Goal: Transaction & Acquisition: Purchase product/service

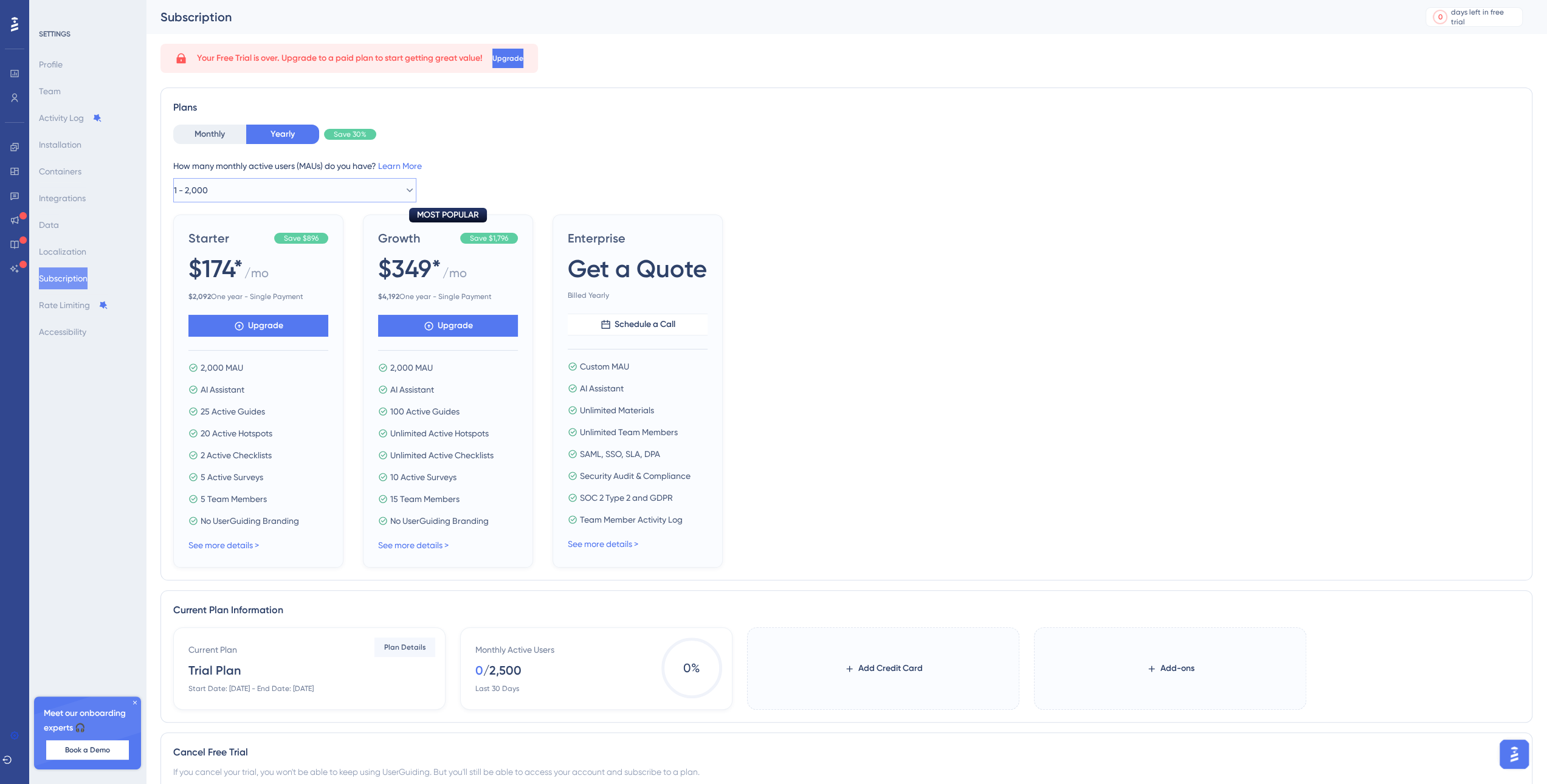
click at [261, 187] on button "1 - 2,000" at bounding box center [294, 190] width 243 height 24
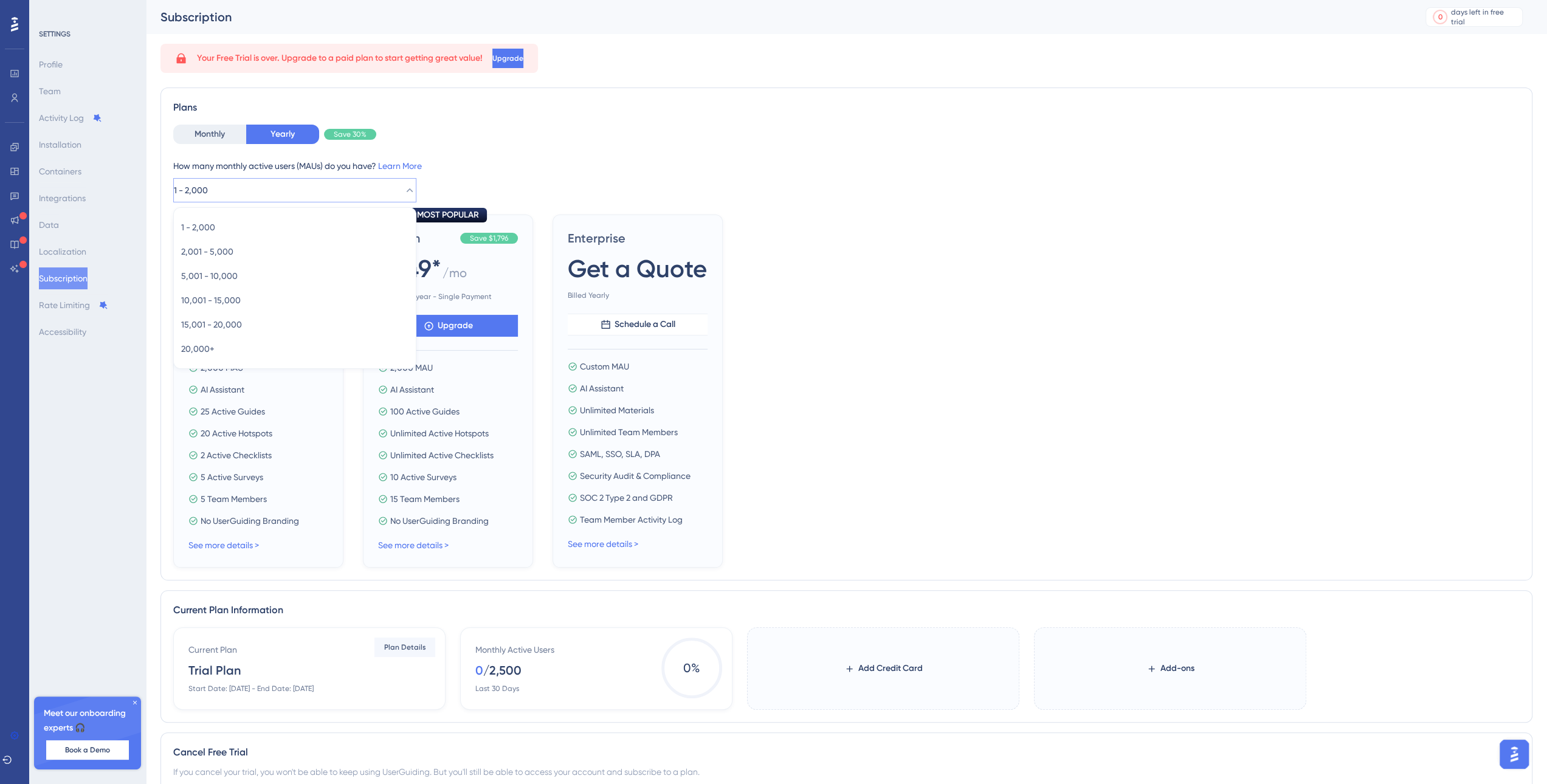
click at [259, 187] on button "1 - 2,000" at bounding box center [294, 190] width 243 height 24
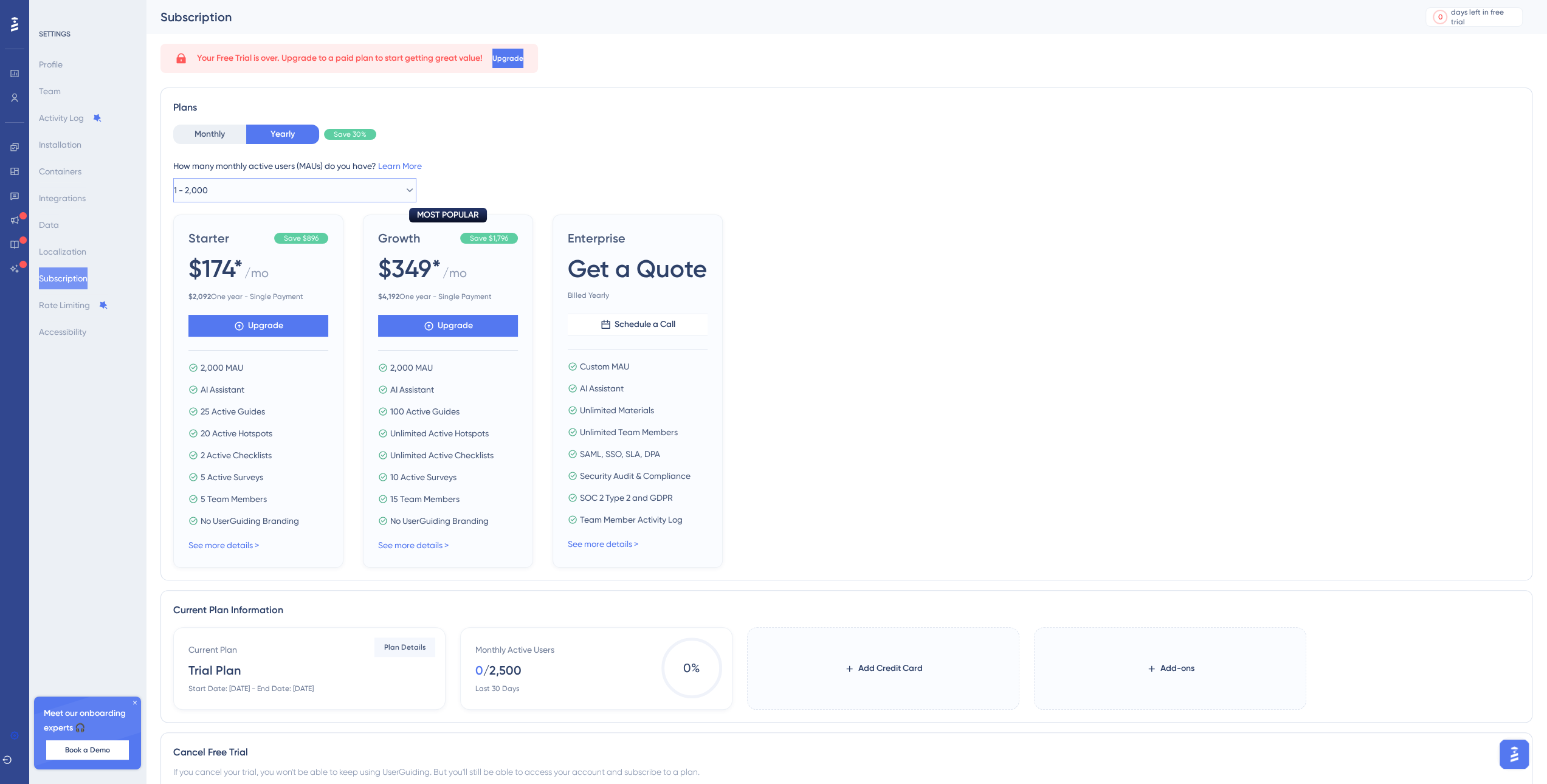
click at [255, 195] on button "1 - 2,000" at bounding box center [294, 190] width 243 height 24
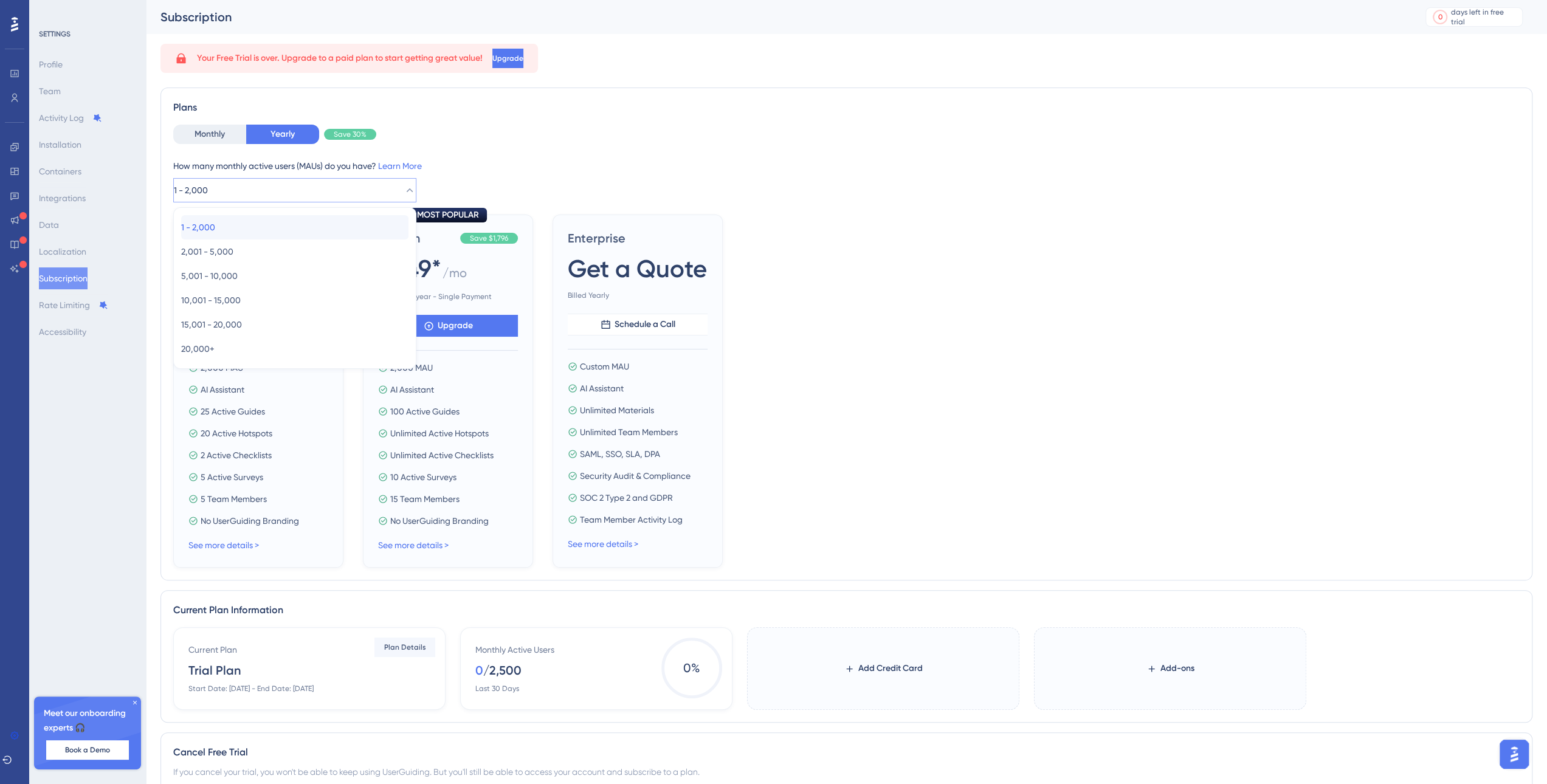
click at [238, 220] on div "1 - 2,000 1 - 2,000" at bounding box center [294, 227] width 227 height 24
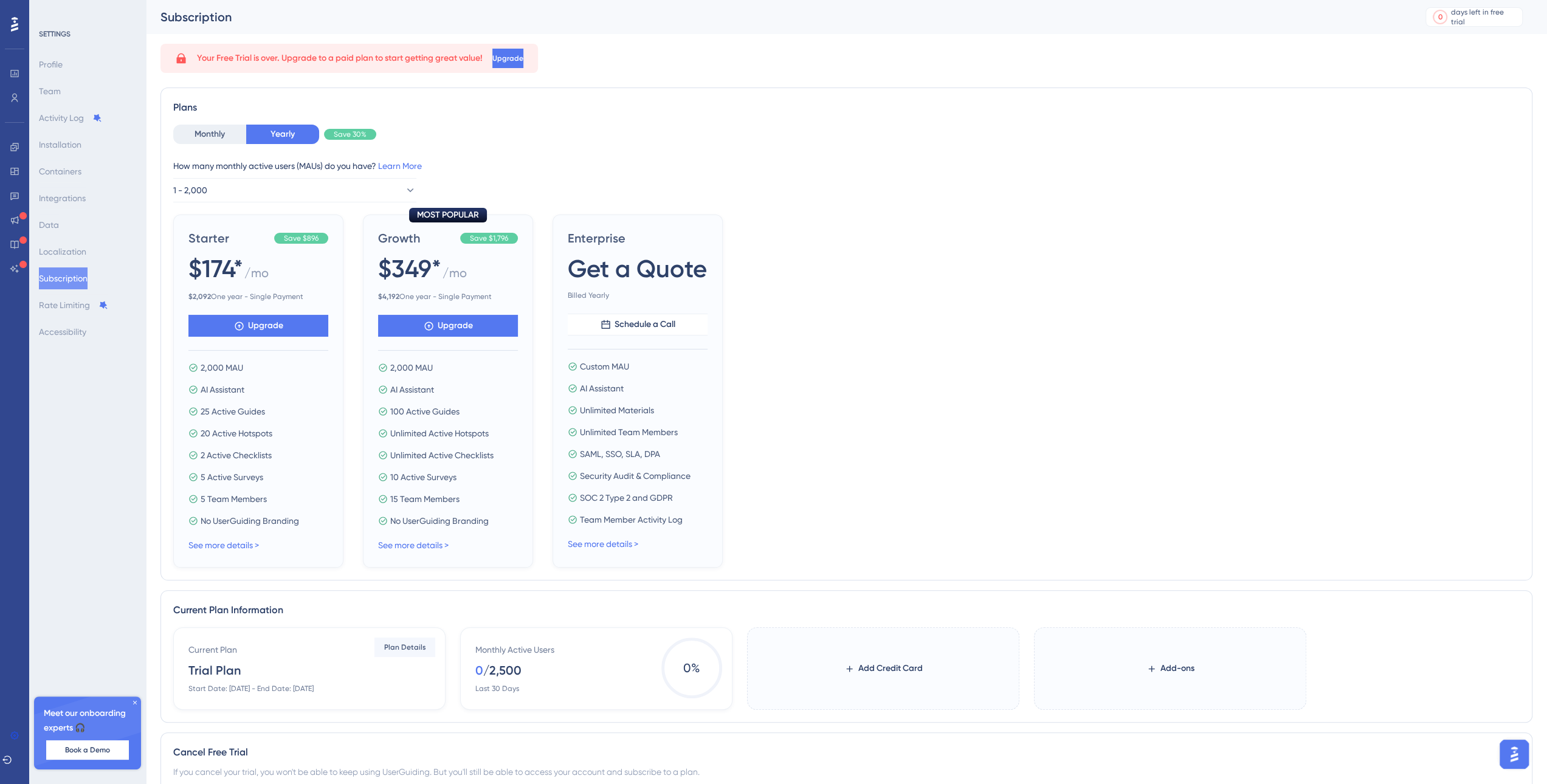
click at [752, 167] on div "How many monthly active users ([PERSON_NAME]) do you have? Learn More" at bounding box center [846, 166] width 1346 height 15
drag, startPoint x: 189, startPoint y: 292, endPoint x: 209, endPoint y: 290, distance: 20.1
click at [209, 290] on div "Starter Save $896 $174* / mo $ 2,092 One year - Single Payment" at bounding box center [259, 265] width 140 height 72
click at [285, 520] on span "No UserGuiding Branding" at bounding box center [250, 520] width 99 height 15
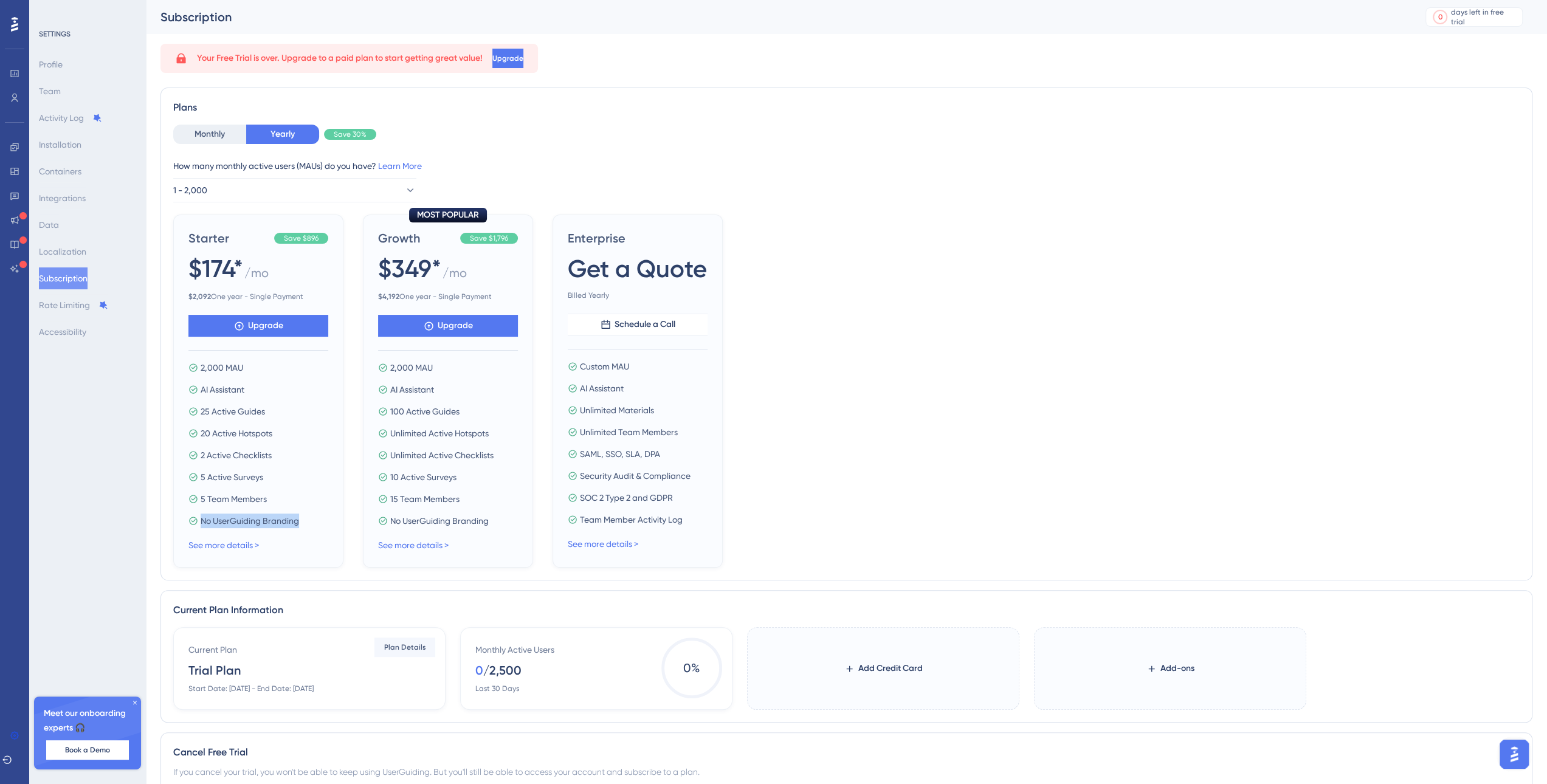
click at [285, 520] on span "No UserGuiding Branding" at bounding box center [250, 520] width 99 height 15
click at [1118, 443] on div "Starter Save $896 $174* / mo $ 2,092 One year - Single Payment Upgrade 2,000 MA…" at bounding box center [846, 391] width 1346 height 353
click at [270, 330] on span "Upgrade" at bounding box center [266, 326] width 35 height 15
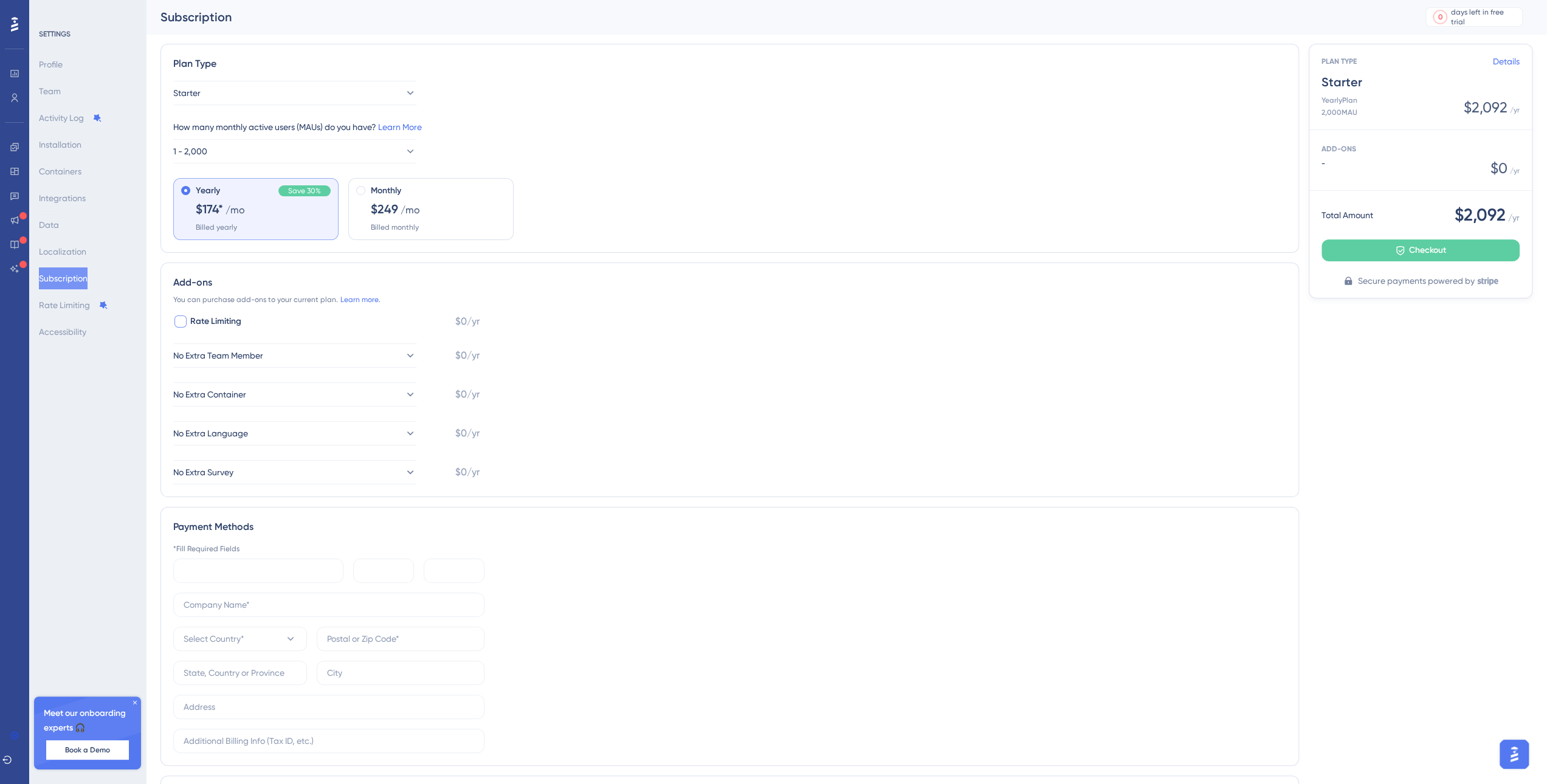
click at [180, 320] on div at bounding box center [181, 321] width 12 height 12
click at [173, 320] on div at bounding box center [180, 321] width 15 height 15
checkbox input "false"
click at [365, 299] on link "Learn more." at bounding box center [361, 299] width 40 height 10
click at [1511, 750] on img "Open AI Assistant Launcher" at bounding box center [1514, 753] width 22 height 22
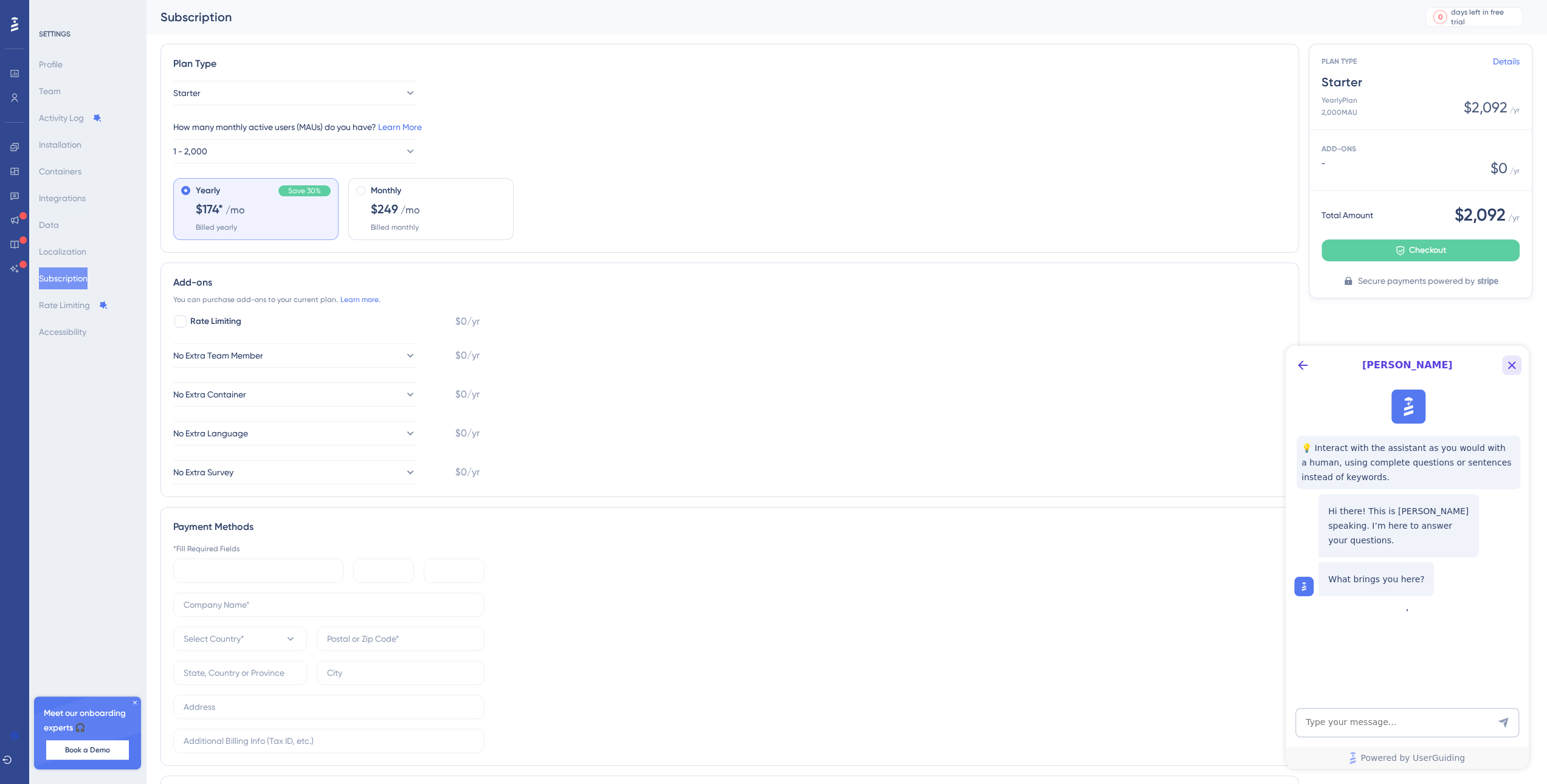
click at [1513, 362] on icon "Close Button" at bounding box center [1511, 365] width 15 height 15
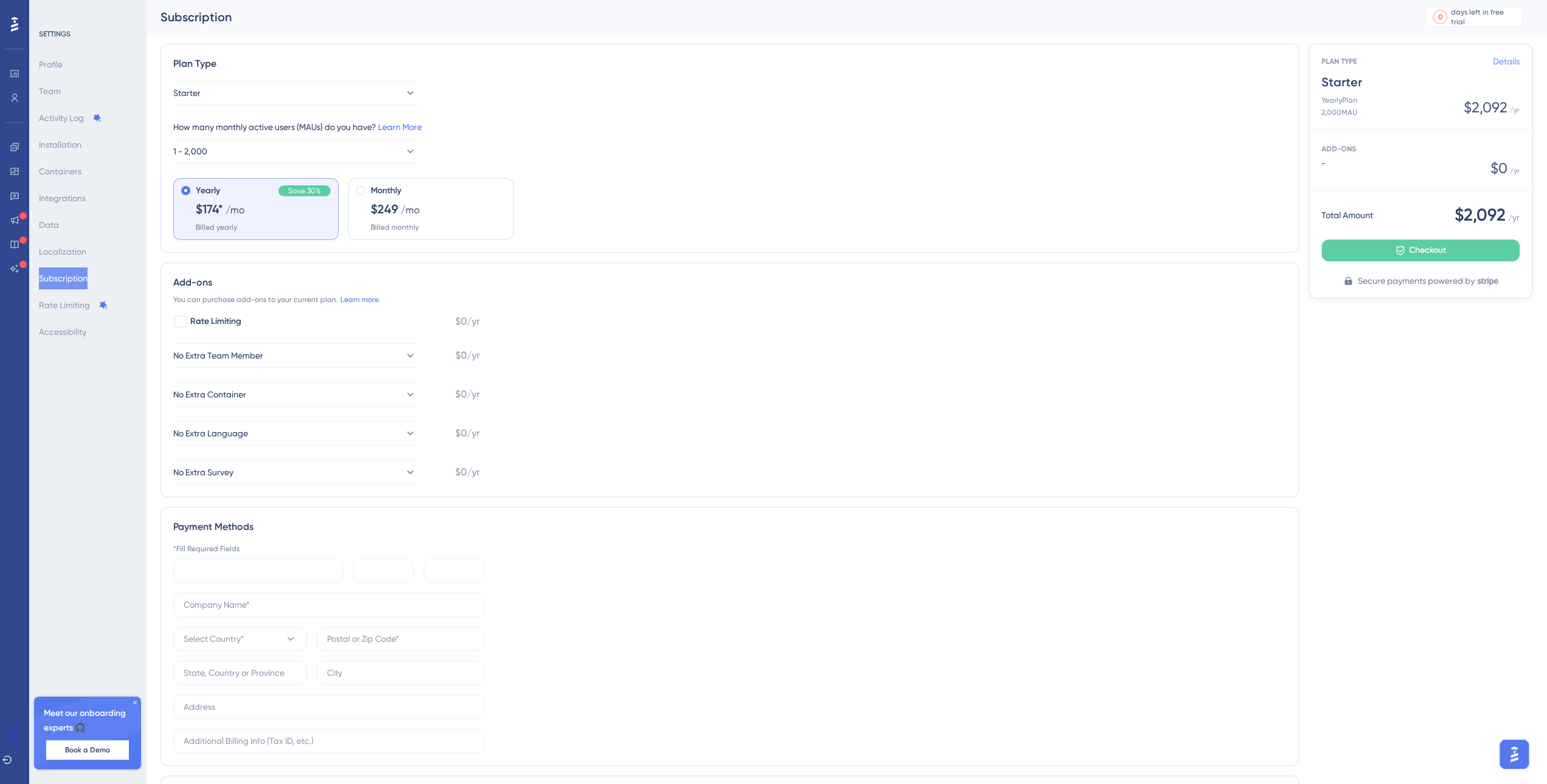
click at [1508, 58] on link "Details" at bounding box center [1506, 61] width 27 height 15
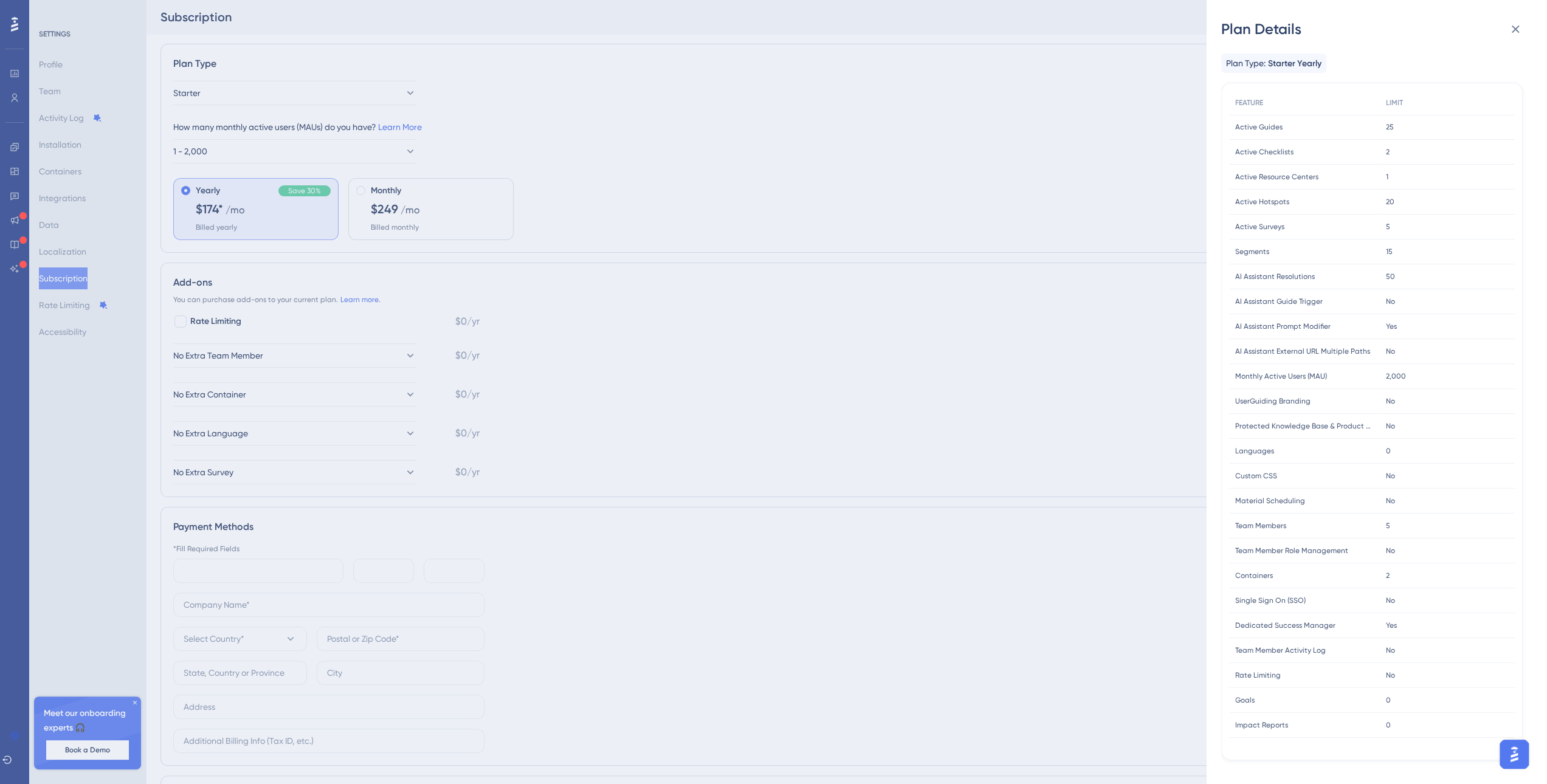
click at [1266, 676] on span "Rate Limiting" at bounding box center [1258, 675] width 45 height 10
copy div "Rate Limiting Rate Limiting"
click at [247, 150] on div "Plan Details Plan Type: Starter Yearly FEATURE LIMIT Active Guides Active Guide…" at bounding box center [773, 392] width 1547 height 784
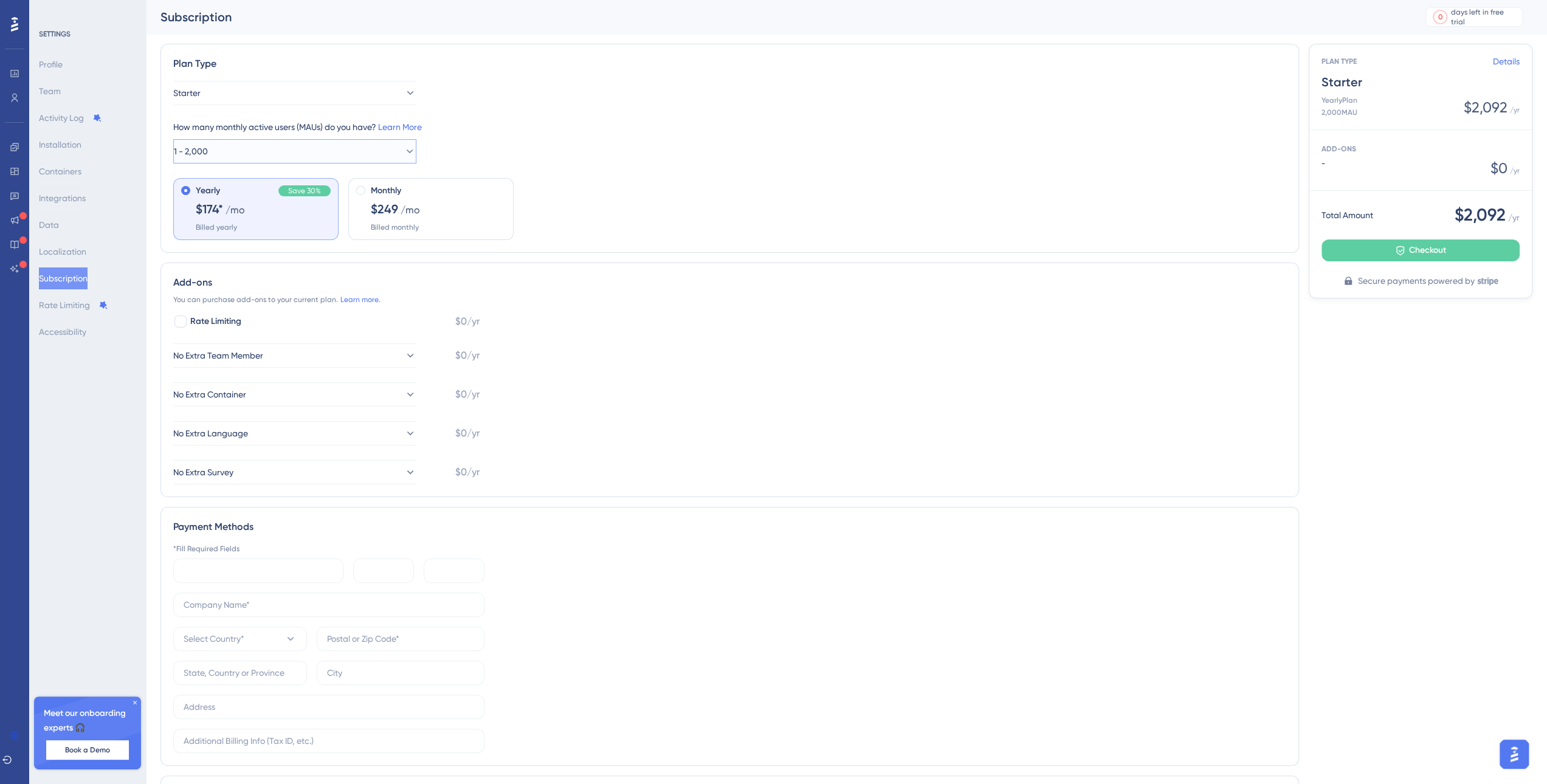
click at [263, 154] on button "1 - 2,000" at bounding box center [294, 151] width 243 height 24
click at [259, 267] on div "10,001 - 15,000 10,001 - 15,000" at bounding box center [294, 261] width 227 height 24
click at [280, 221] on div "Yearly Save 30% $279* /mo Billed yearly" at bounding box center [263, 208] width 135 height 49
click at [235, 161] on button "10,001 - 15,000" at bounding box center [294, 151] width 243 height 24
click at [235, 159] on button "10,001 - 15,000" at bounding box center [294, 151] width 243 height 24
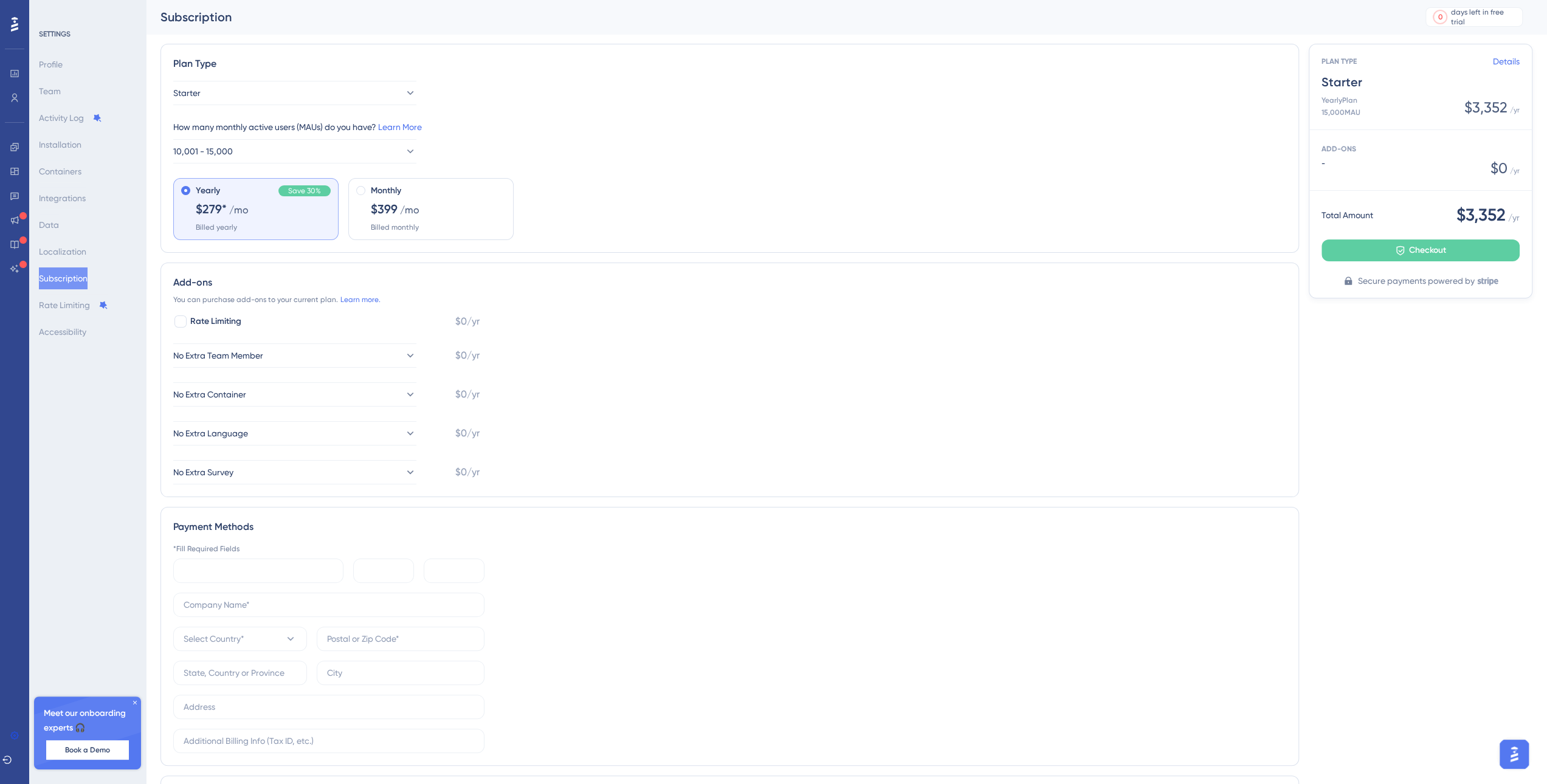
click at [251, 205] on div "Yearly Save 30% $279* /mo Billed yearly" at bounding box center [263, 208] width 135 height 49
click at [419, 217] on div "Monthly $399 /mo Billed monthly" at bounding box center [439, 208] width 135 height 49
click at [234, 203] on span "/mo" at bounding box center [238, 210] width 19 height 15
click at [466, 232] on div "Monthly $399 /mo Billed monthly" at bounding box center [431, 209] width 165 height 62
click at [298, 221] on div "Yearly Save 30% $279* /mo Billed yearly" at bounding box center [263, 208] width 135 height 49
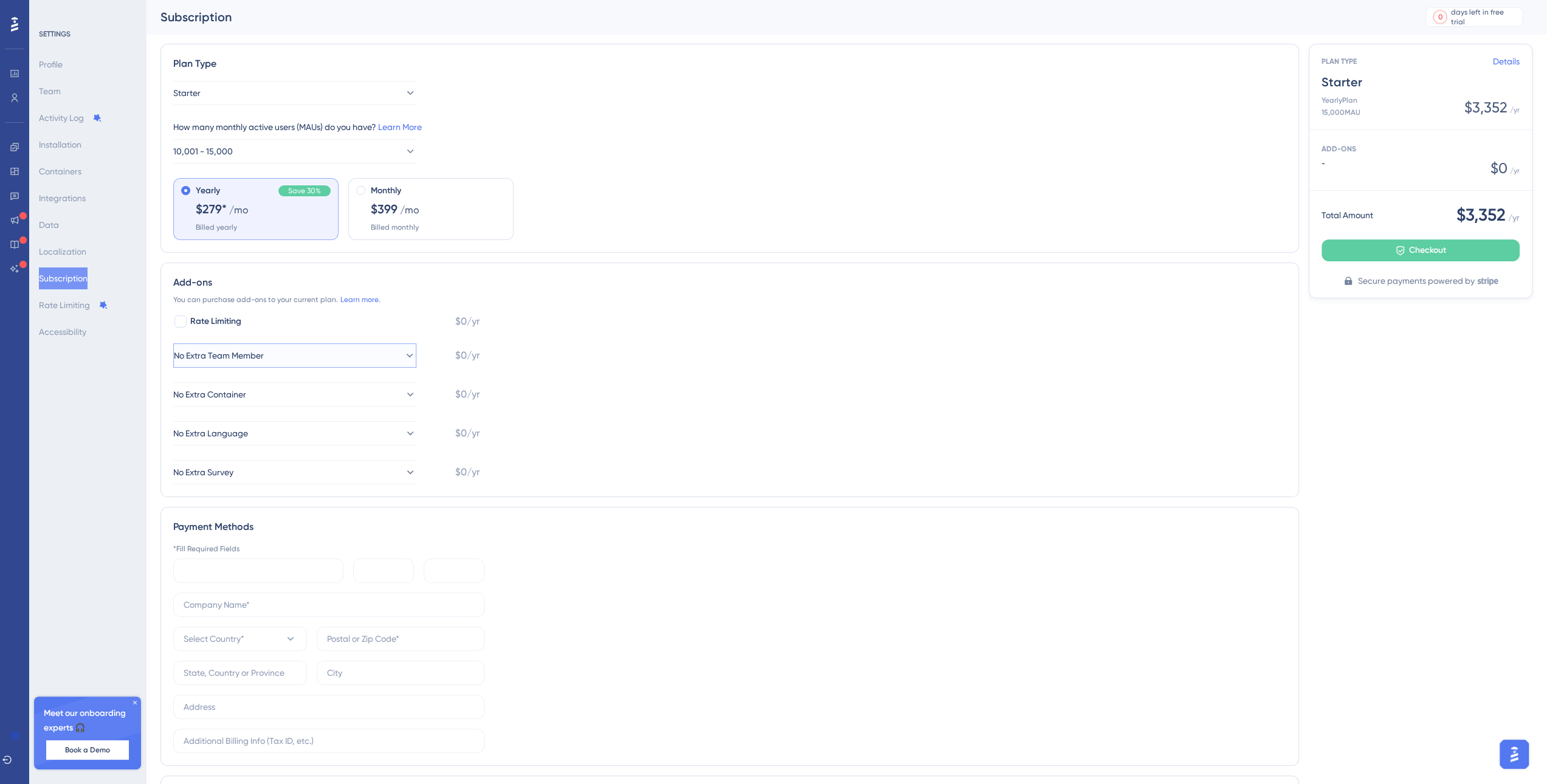
click at [404, 350] on icon at bounding box center [410, 355] width 12 height 12
click at [351, 413] on div "+1 Team Member +1 Team Member" at bounding box center [294, 416] width 227 height 24
click at [353, 359] on button "+1 Team Member" at bounding box center [294, 355] width 243 height 24
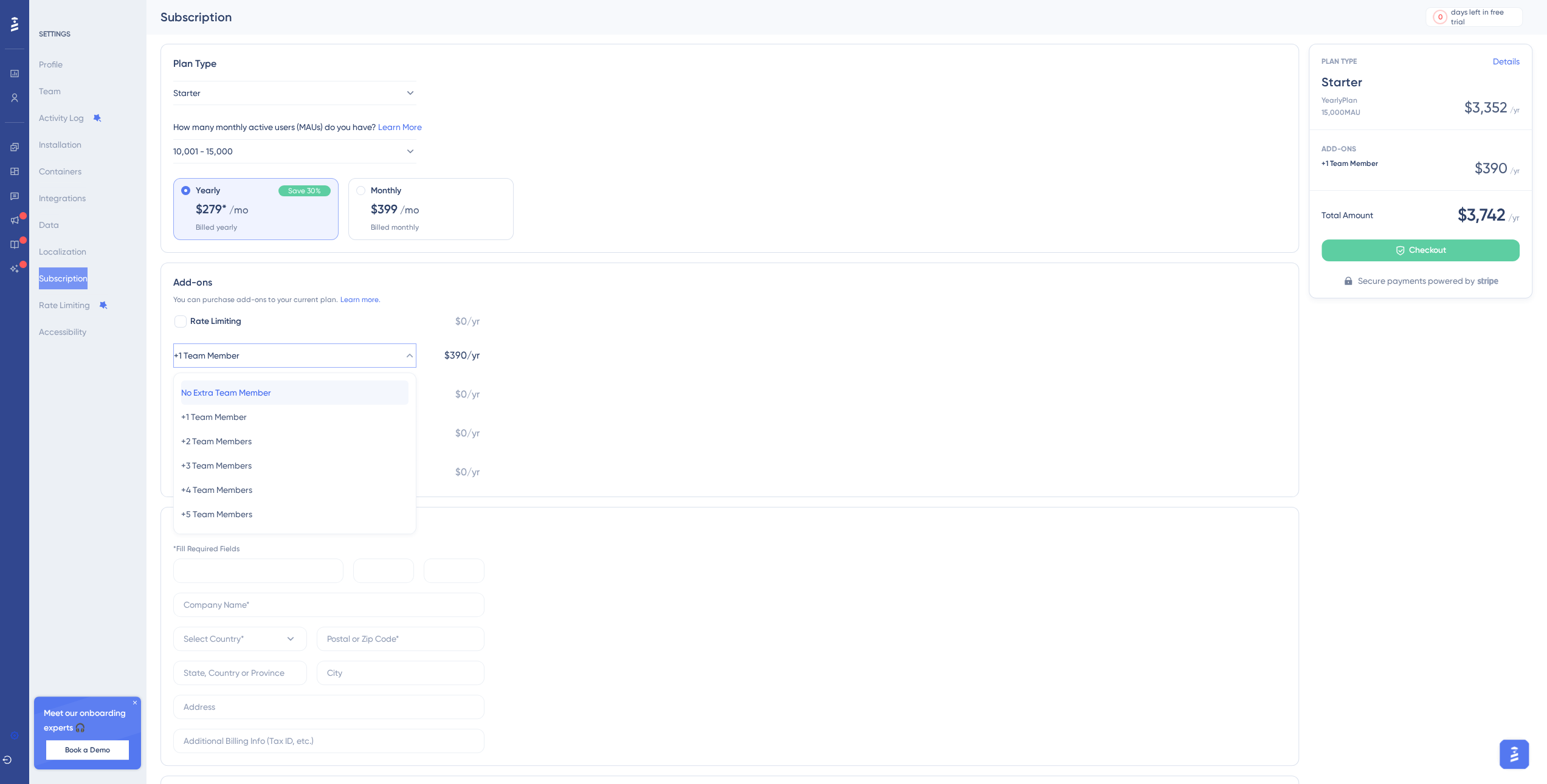
click at [319, 382] on div "No Extra Team Member No Extra Team Member" at bounding box center [294, 393] width 227 height 24
click at [345, 392] on button "No Extra Container" at bounding box center [294, 395] width 243 height 24
click at [371, 423] on button "No Extra Language" at bounding box center [294, 433] width 243 height 24
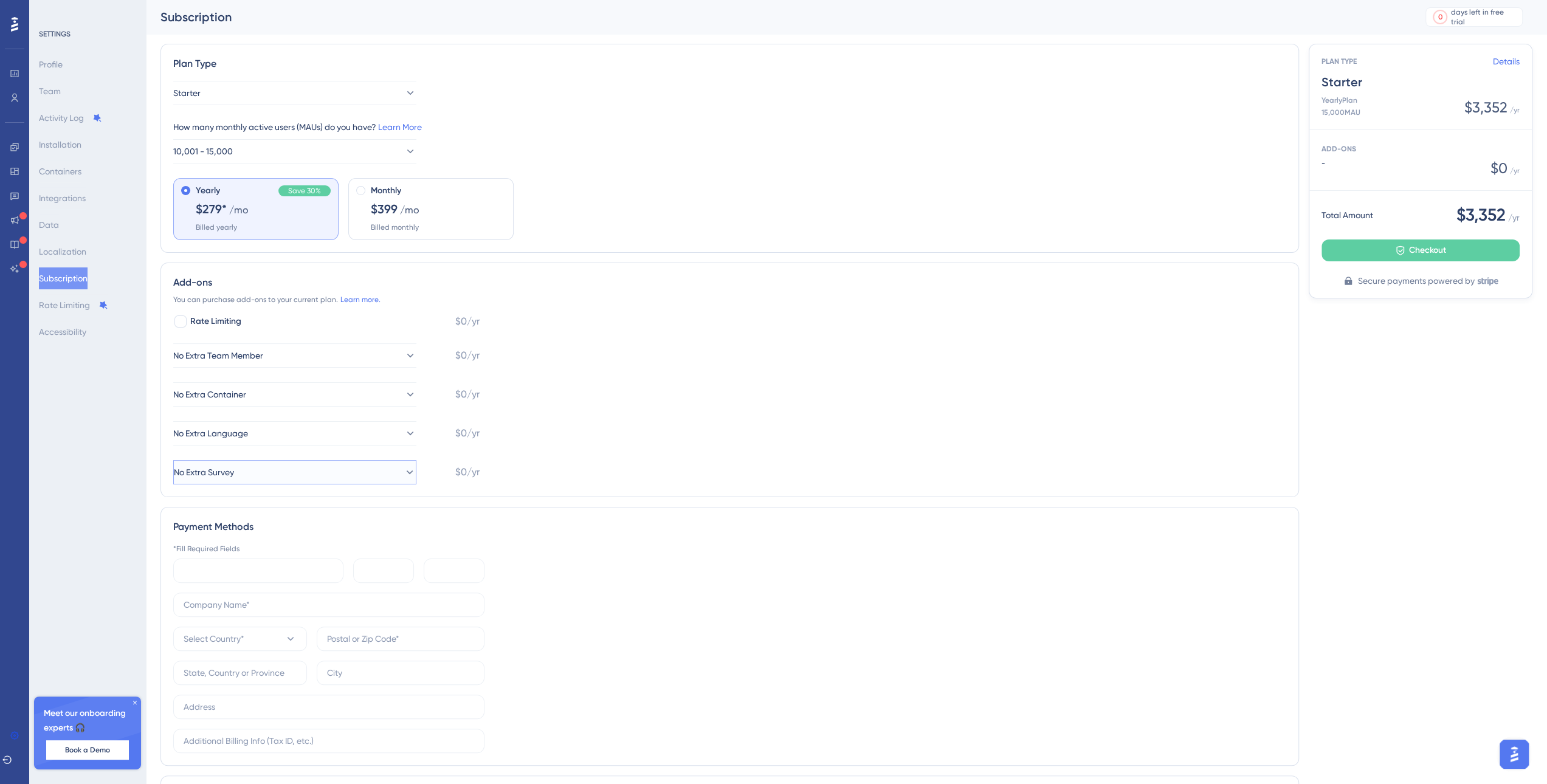
click at [351, 460] on button "No Extra Survey" at bounding box center [294, 472] width 243 height 24
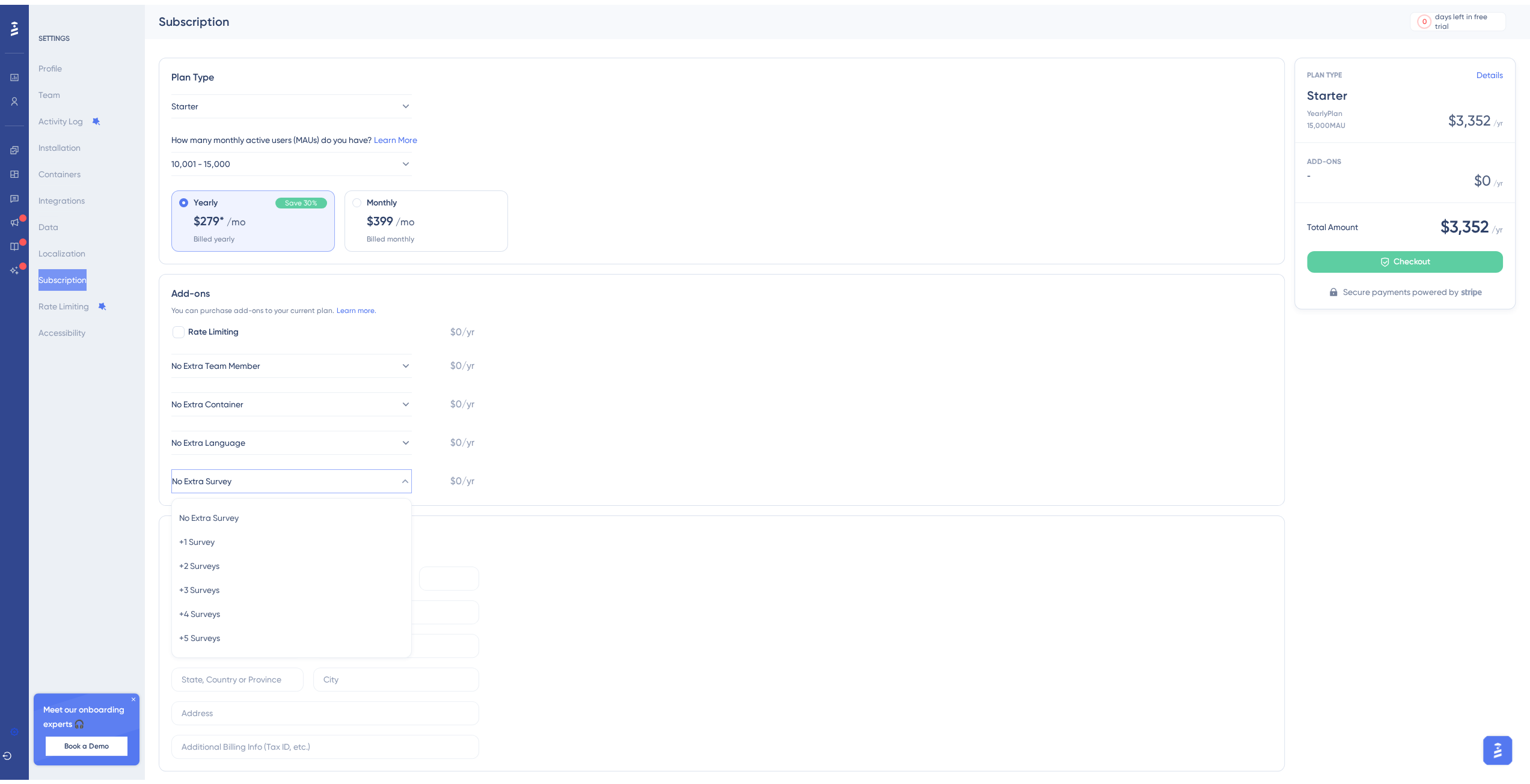
scroll to position [108, 0]
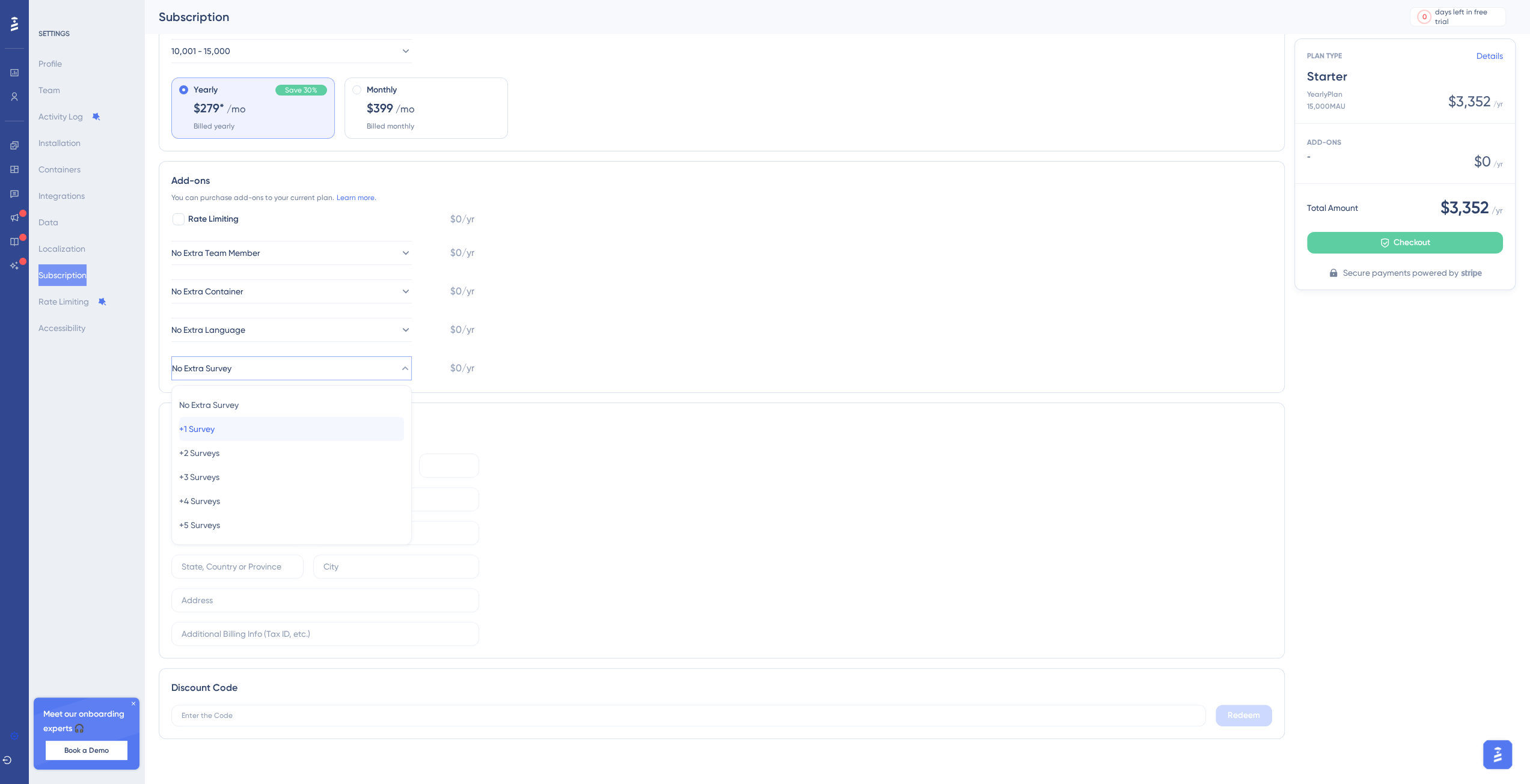
click at [327, 421] on div "+1 Survey +1 Survey" at bounding box center [291, 429] width 225 height 24
click at [341, 369] on button "+1 Survey" at bounding box center [291, 369] width 240 height 24
click at [319, 408] on div "No Extra Survey No Extra Survey" at bounding box center [291, 405] width 225 height 24
click at [688, 393] on div "Plan Type Starter How many monthly active users ([PERSON_NAME]) do you have? Le…" at bounding box center [721, 346] width 1126 height 804
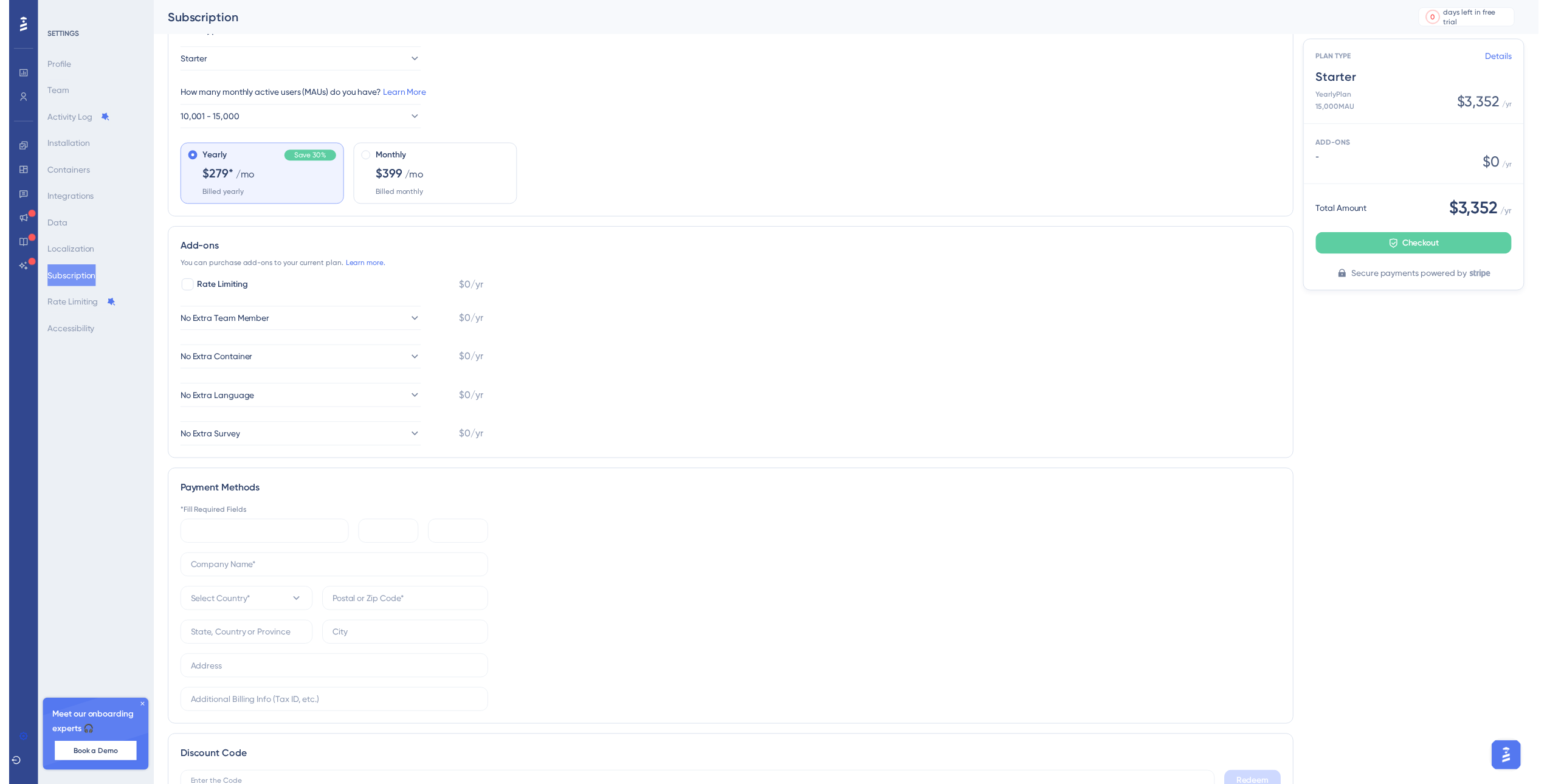
scroll to position [0, 0]
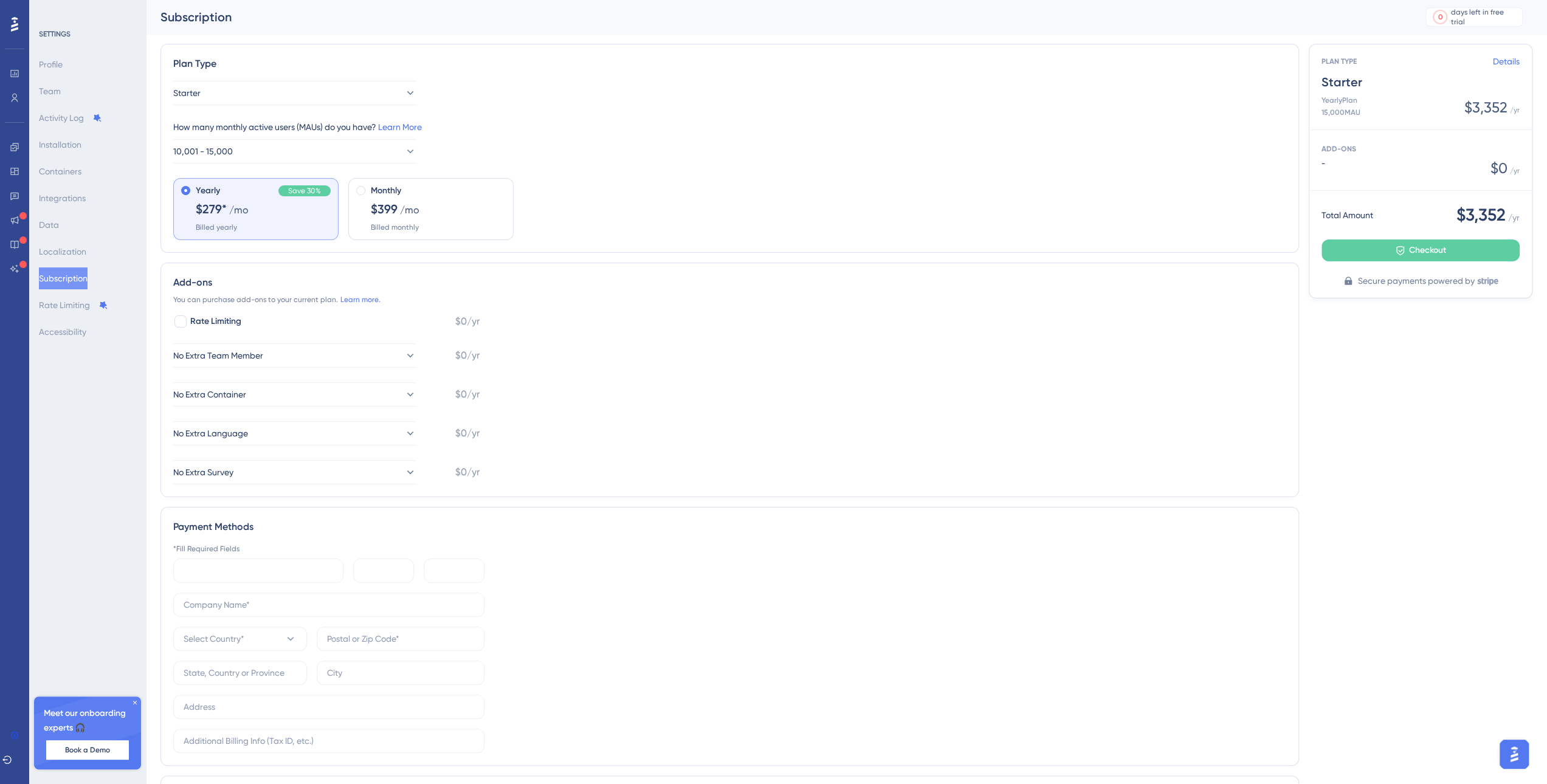
click at [217, 216] on span "$279*" at bounding box center [211, 209] width 31 height 17
click at [135, 700] on icon at bounding box center [135, 702] width 7 height 7
click at [1474, 16] on div "days left in free trial" at bounding box center [1484, 17] width 67 height 19
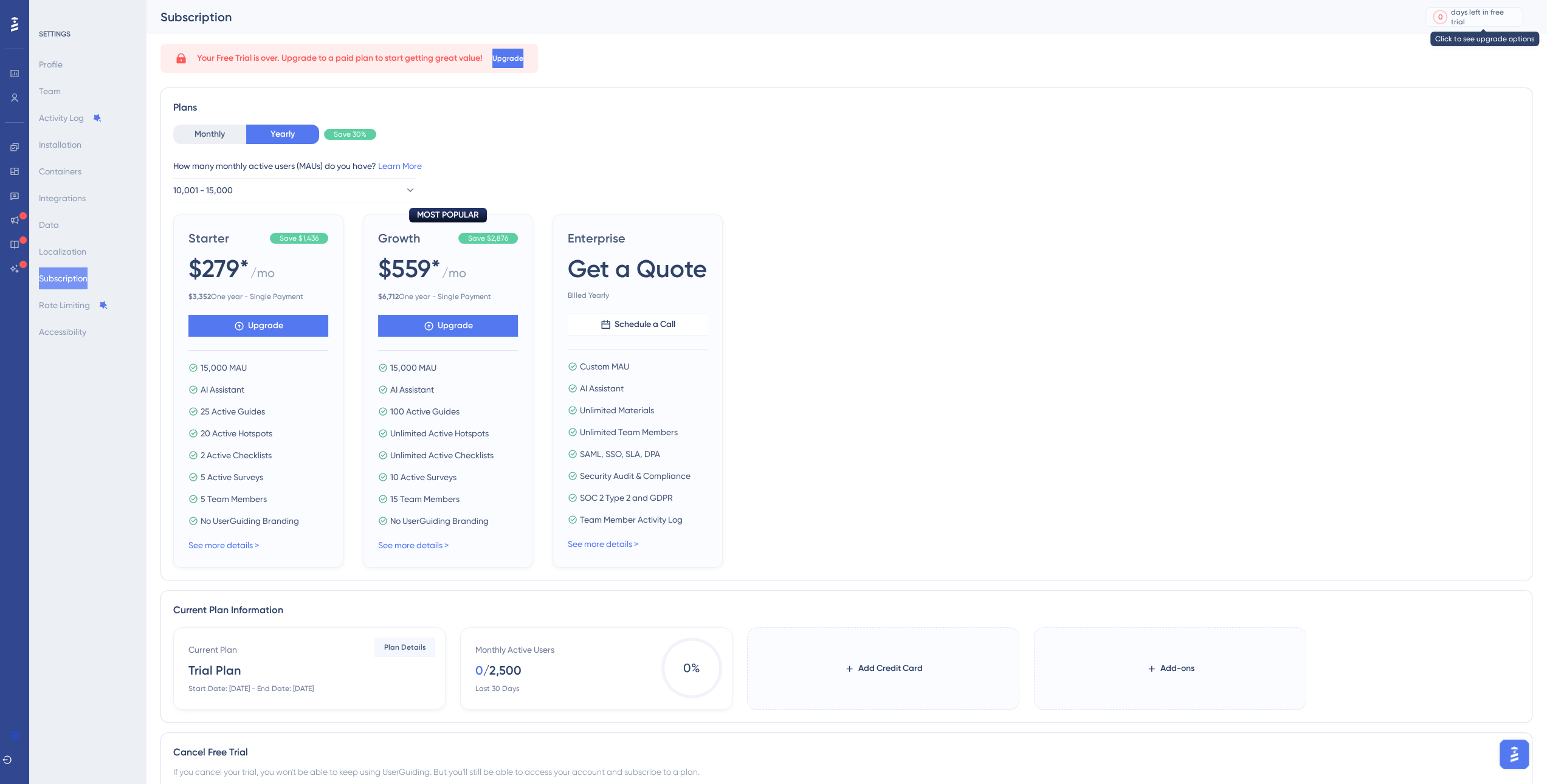
click at [1473, 17] on div "days left in free trial" at bounding box center [1484, 17] width 67 height 19
click at [201, 135] on button "Monthly" at bounding box center [210, 134] width 73 height 19
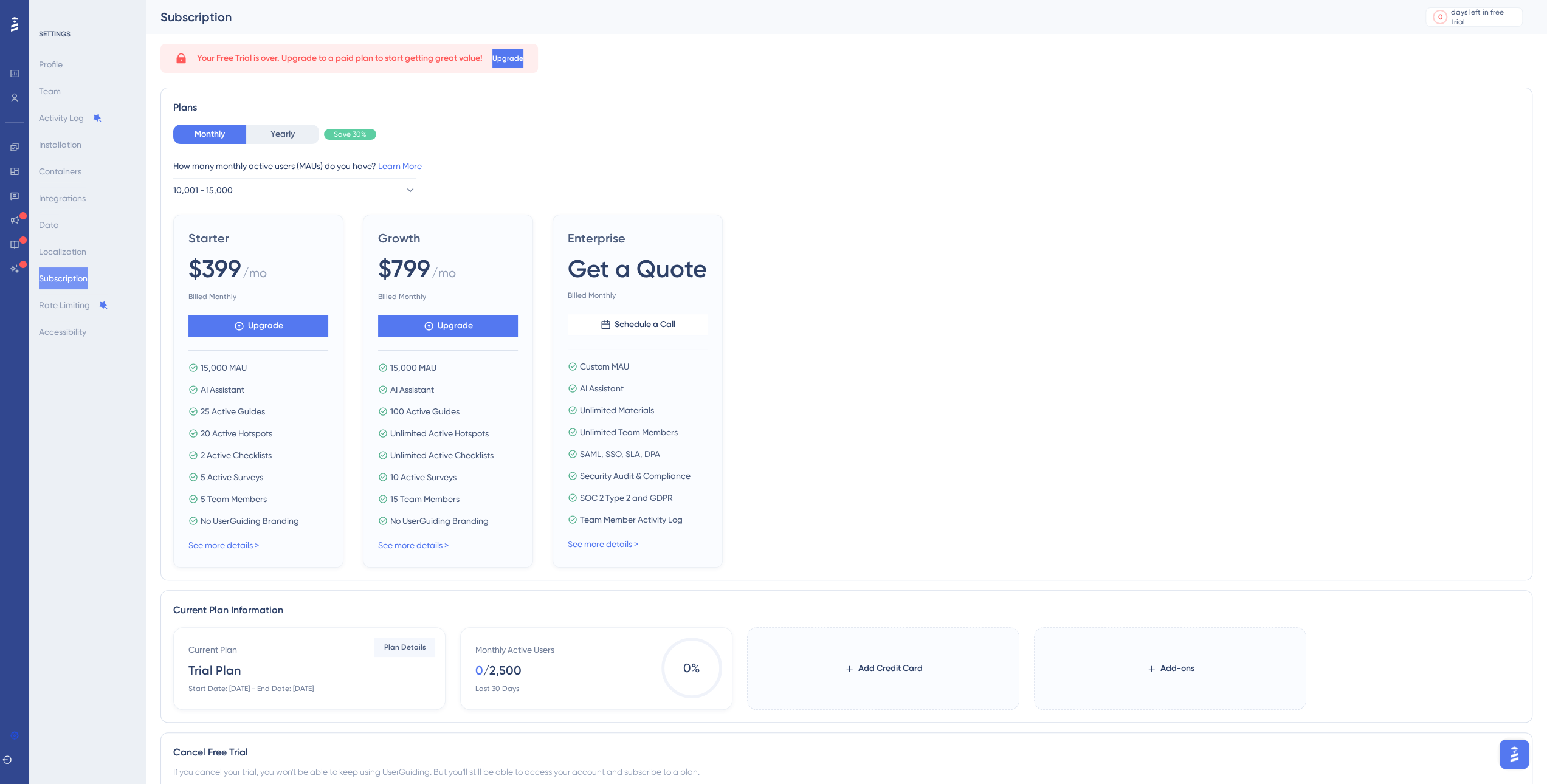
click at [688, 672] on span "0 %" at bounding box center [692, 668] width 61 height 61
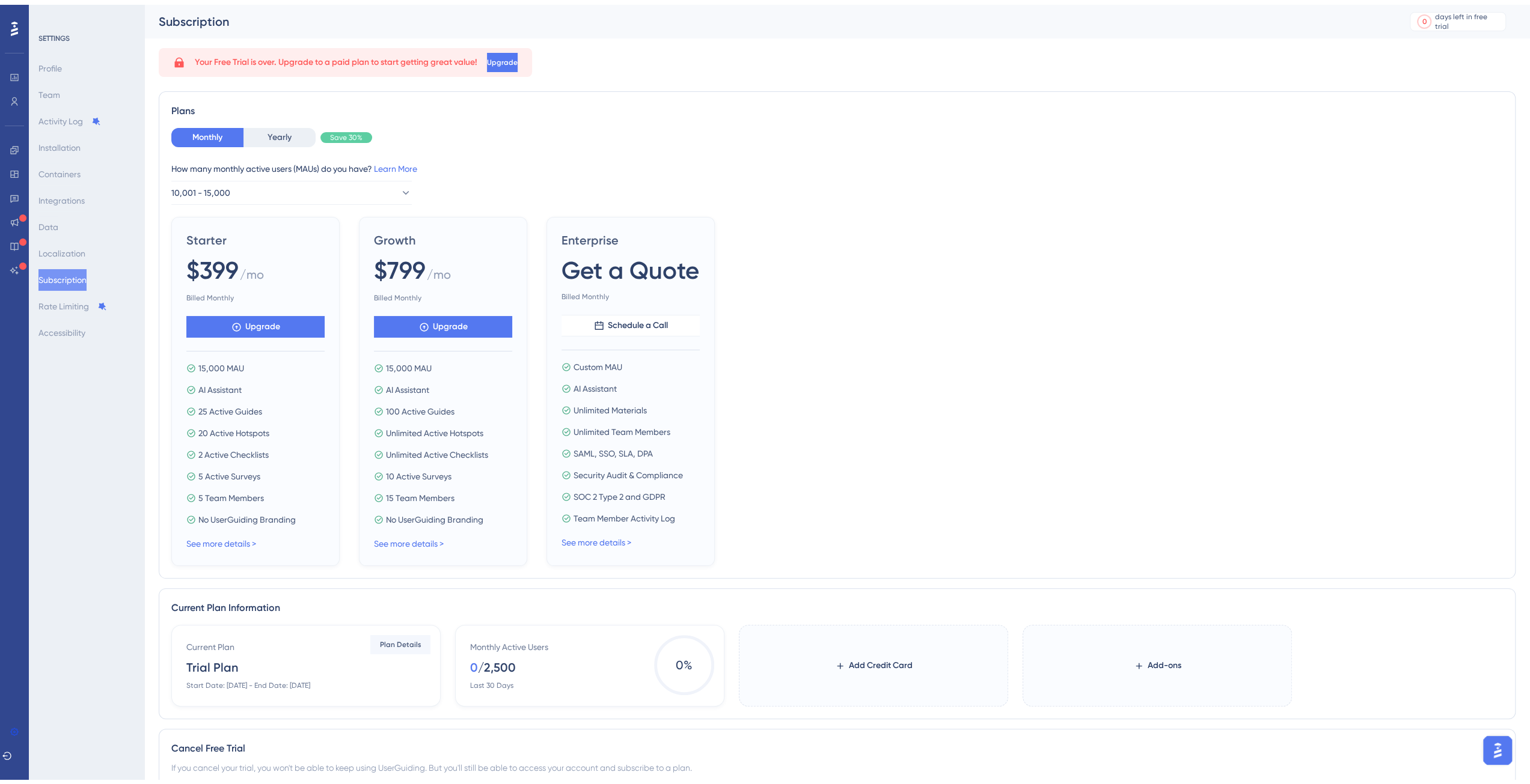
scroll to position [85, 0]
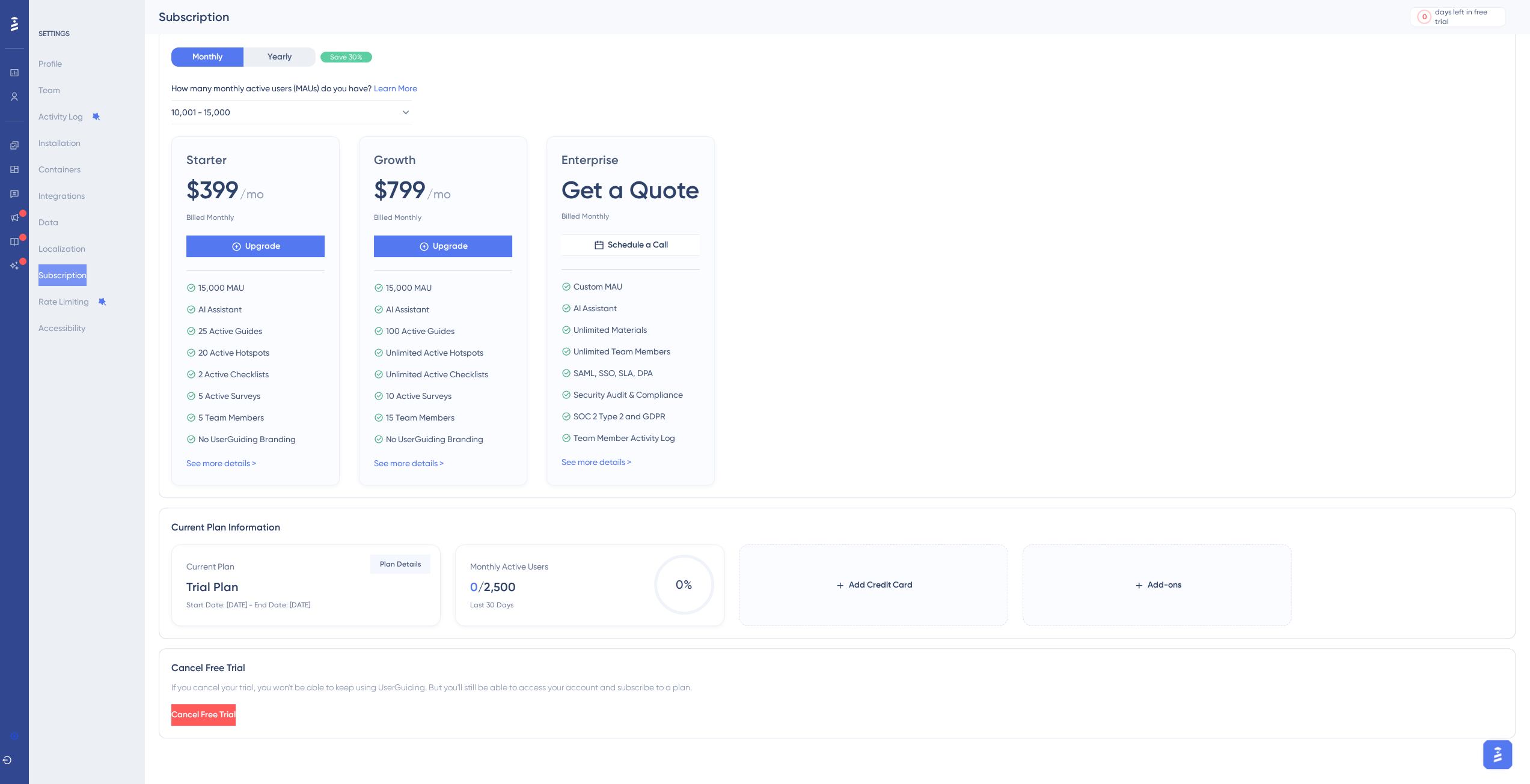
click at [499, 681] on div "If you cancel your trial, you won't be able to keep using UserGuiding. But you'…" at bounding box center [836, 687] width 1331 height 15
click at [500, 681] on div "If you cancel your trial, you won't be able to keep using UserGuiding. But you'…" at bounding box center [836, 687] width 1331 height 15
click at [731, 730] on div "Cancel Free Trial If you cancel your trial, you won't be able to keep using Use…" at bounding box center [837, 693] width 1357 height 90
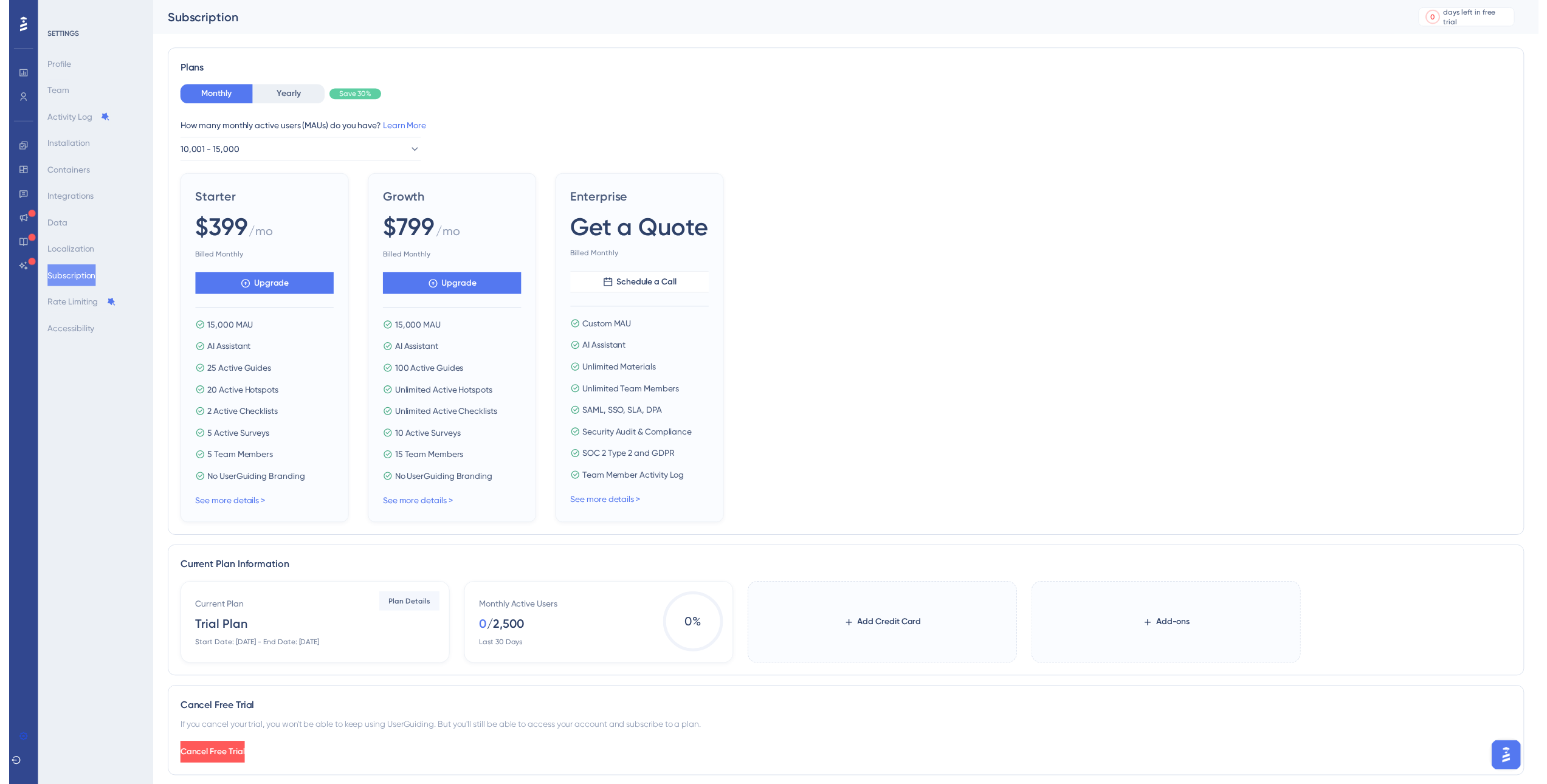
scroll to position [0, 0]
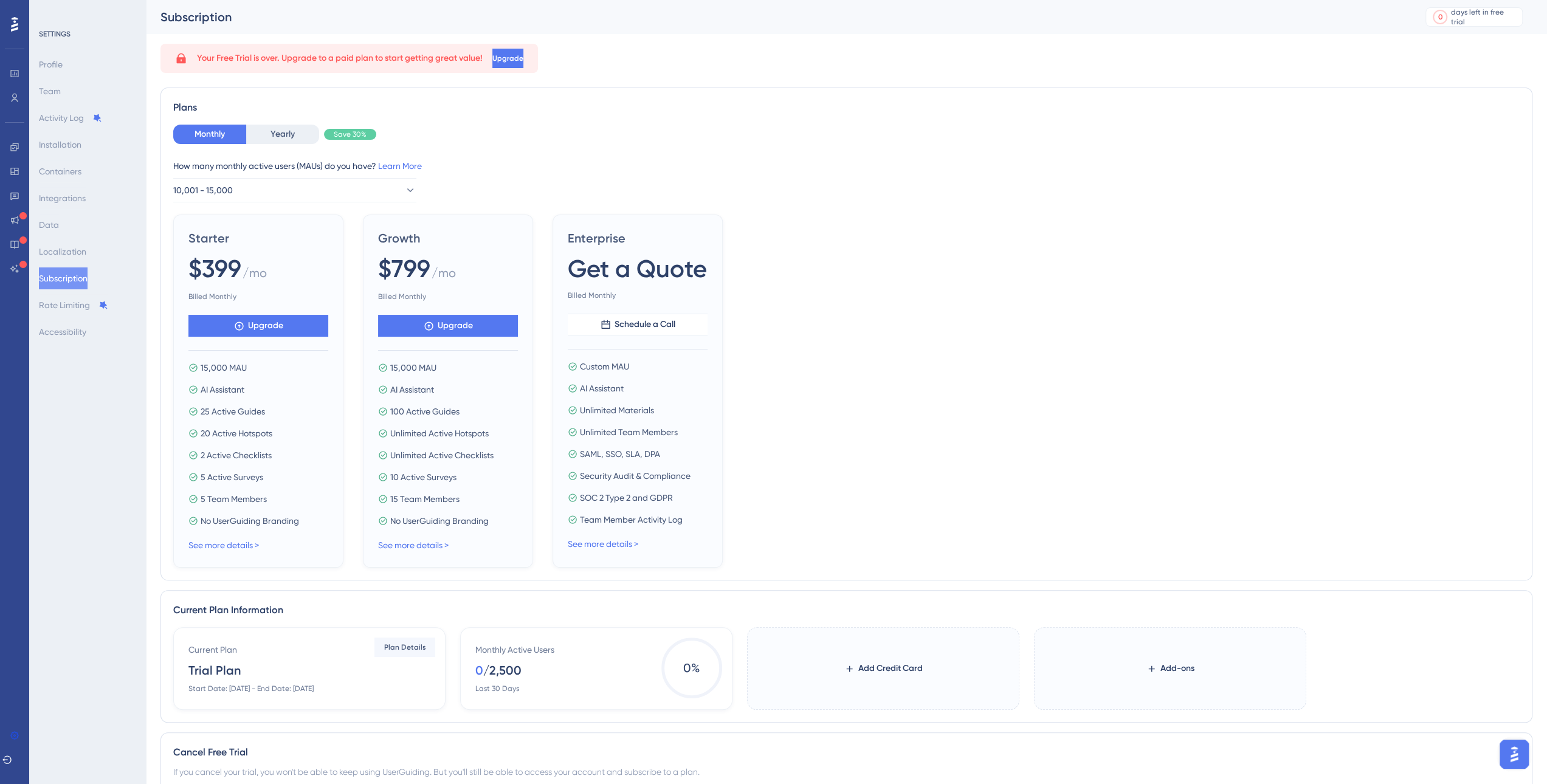
click at [255, 63] on span "Your Free Trial is over. Upgrade to a paid plan to start getting great value!" at bounding box center [339, 58] width 286 height 15
click at [259, 63] on span "Your Free Trial is over. Upgrade to a paid plan to start getting great value!" at bounding box center [339, 58] width 286 height 15
click at [526, 60] on button "Upgrade" at bounding box center [509, 58] width 33 height 19
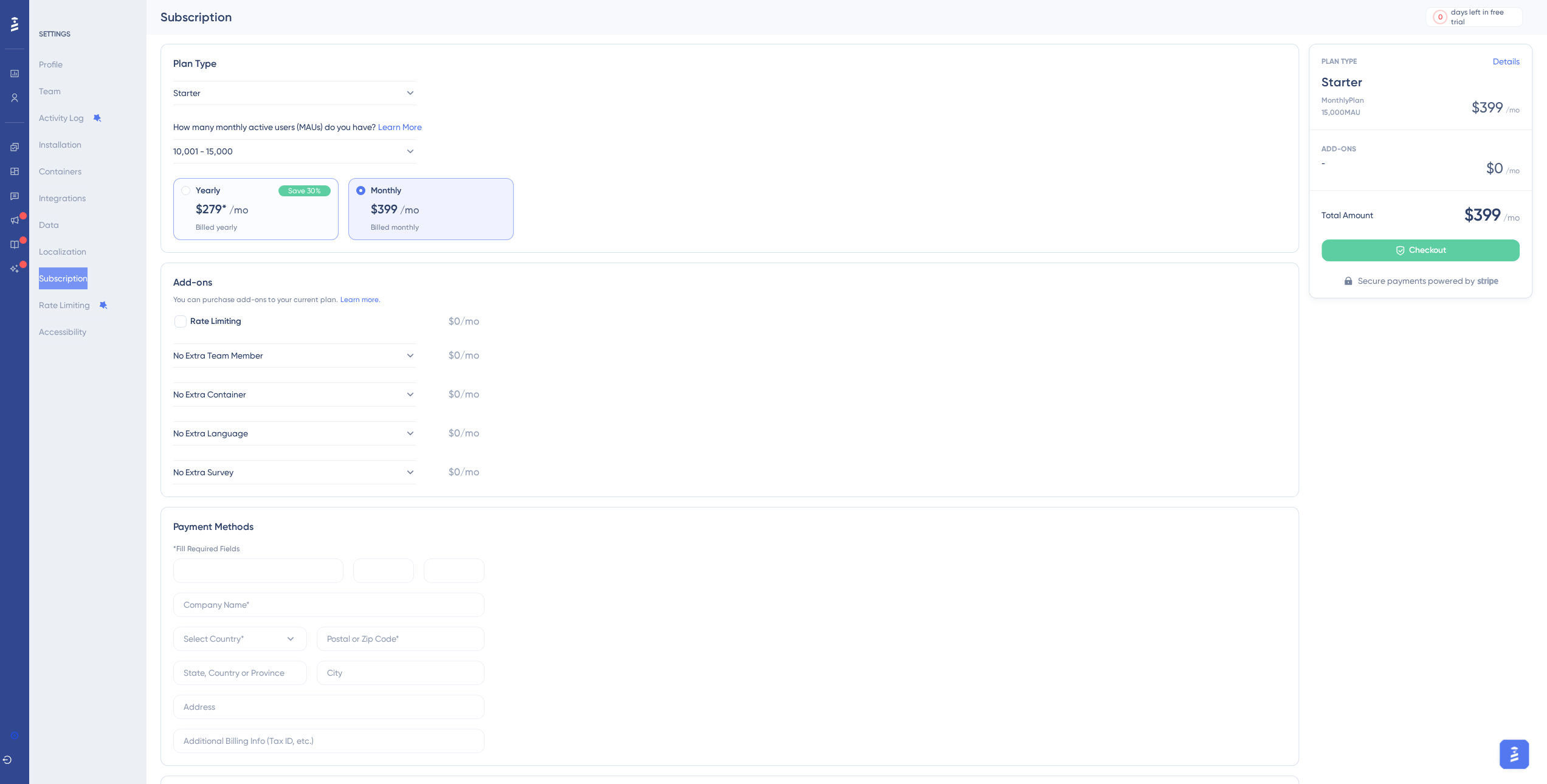
click at [239, 195] on div "Yearly Save 30%" at bounding box center [263, 190] width 135 height 15
click at [282, 89] on button "Starter" at bounding box center [294, 93] width 243 height 24
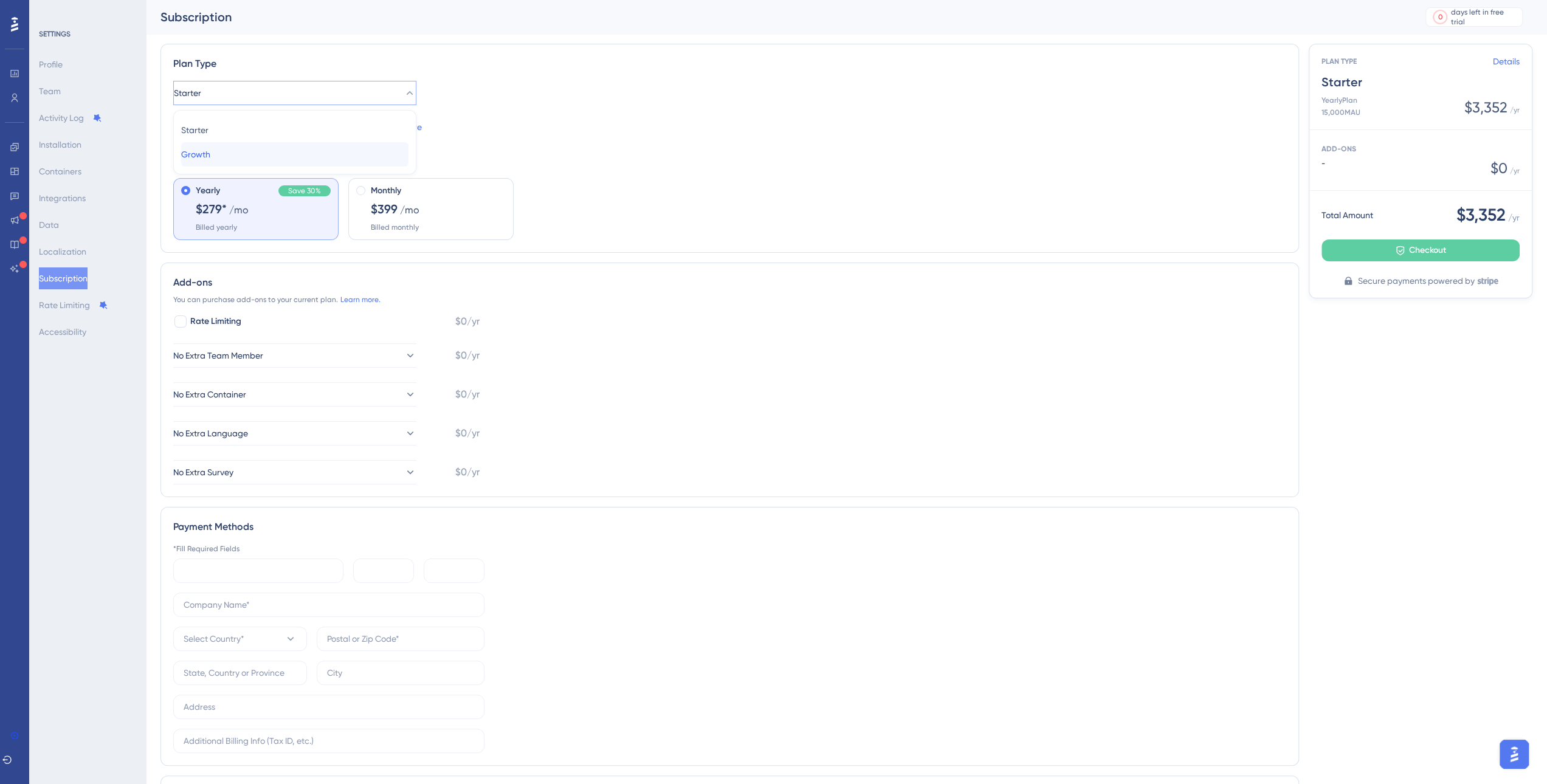
click at [259, 152] on div "Growth Growth" at bounding box center [294, 155] width 227 height 24
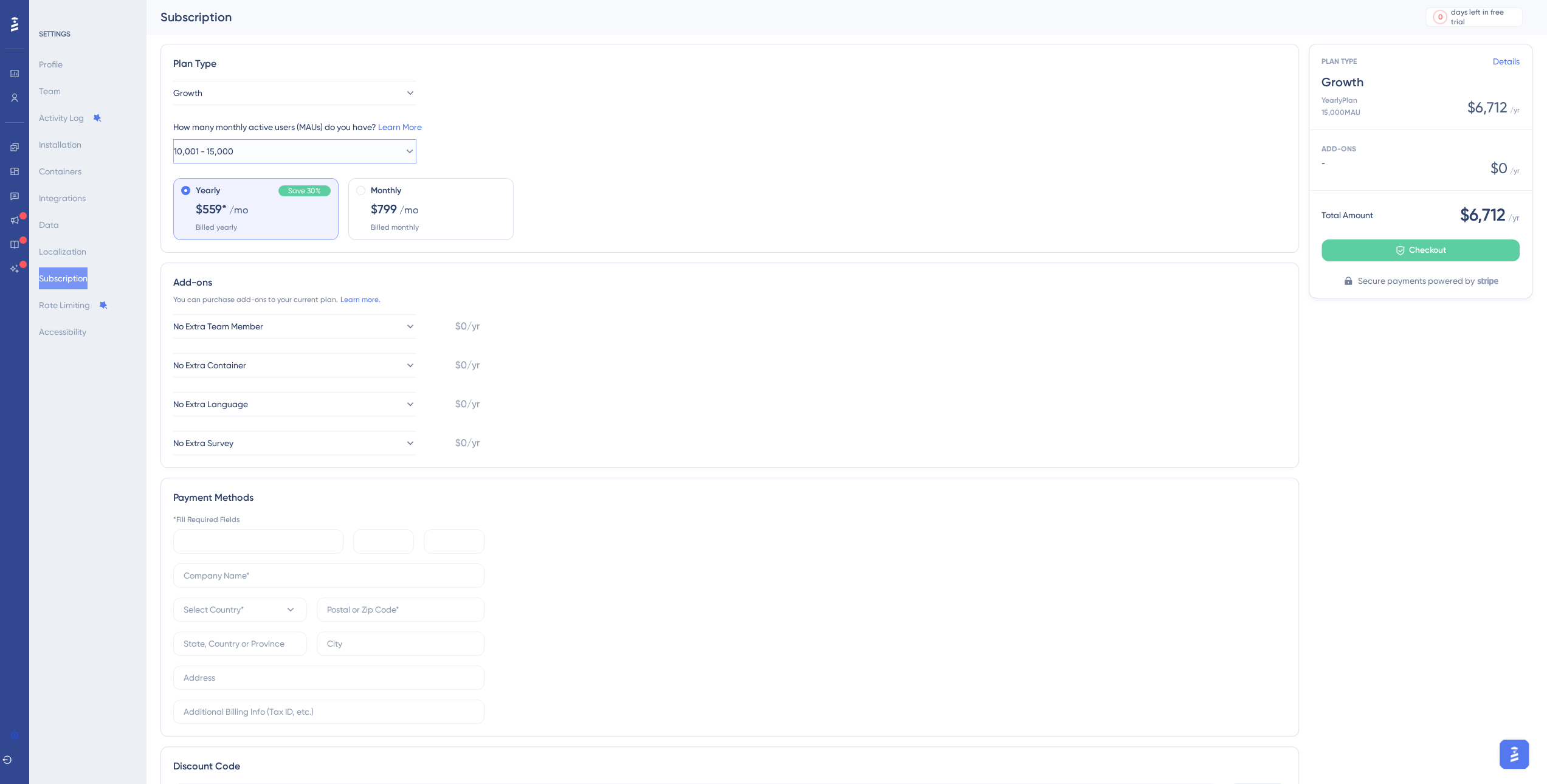
click at [210, 151] on span "10,001 - 15,000" at bounding box center [204, 151] width 59 height 15
click at [210, 153] on span "10,001 - 15,000" at bounding box center [204, 151] width 59 height 15
click at [229, 201] on div "$559* /mo" at bounding box center [222, 209] width 53 height 17
click at [273, 95] on button "Growth" at bounding box center [294, 93] width 243 height 24
click at [251, 128] on div "Starter Starter" at bounding box center [294, 130] width 227 height 24
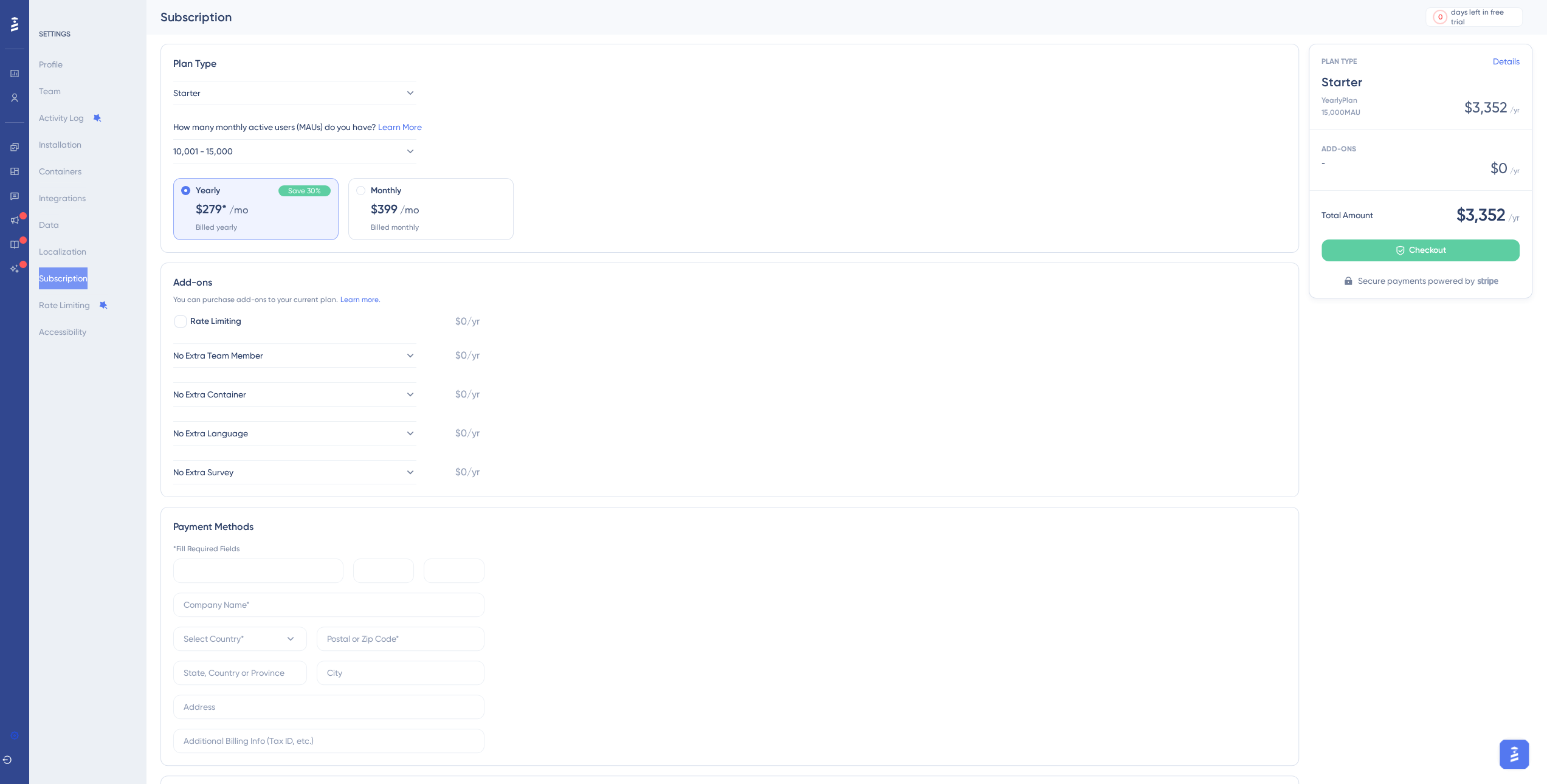
click at [219, 189] on span "Yearly" at bounding box center [208, 190] width 24 height 15
click at [231, 137] on div "How many monthly active users ([PERSON_NAME]) do you have? Learn More 10,001 - …" at bounding box center [729, 141] width 1113 height 44
click at [230, 157] on span "10,001 - 15,000" at bounding box center [204, 151] width 59 height 15
click at [216, 289] on span "15,001 - 20,000" at bounding box center [211, 285] width 61 height 15
click at [250, 237] on div "Yearly Save 30% $321* /mo Billed yearly" at bounding box center [255, 209] width 165 height 62
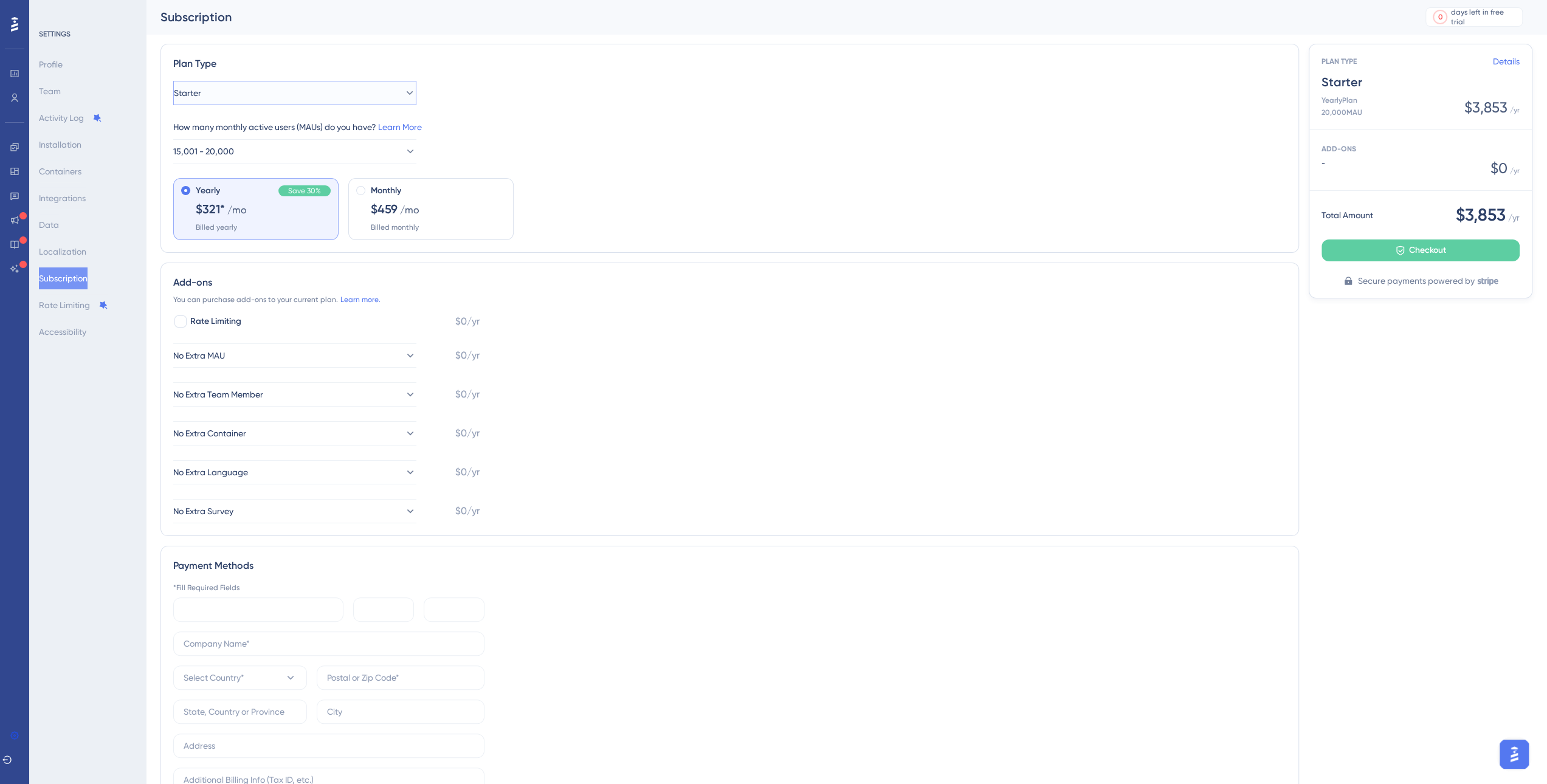
click at [270, 99] on button "Starter" at bounding box center [294, 93] width 243 height 24
click at [256, 148] on div "Growth Growth" at bounding box center [294, 155] width 227 height 24
click at [243, 96] on button "Growth" at bounding box center [294, 93] width 243 height 24
click at [234, 127] on div "Starter Starter" at bounding box center [294, 130] width 227 height 24
click at [201, 148] on span "15,001 - 20,000" at bounding box center [204, 151] width 61 height 15
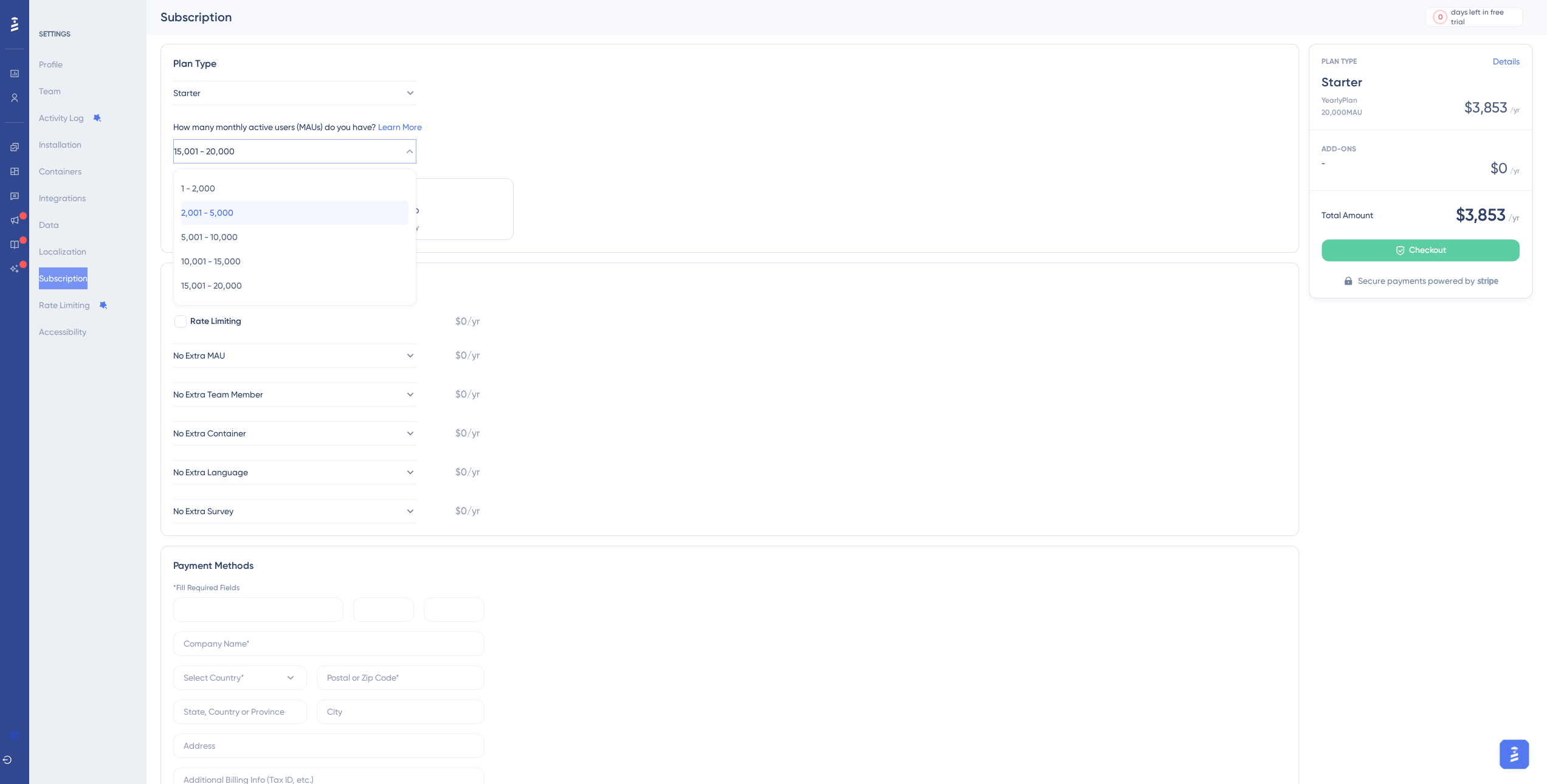
click at [219, 209] on span "2,001 - 5,000" at bounding box center [207, 212] width 52 height 15
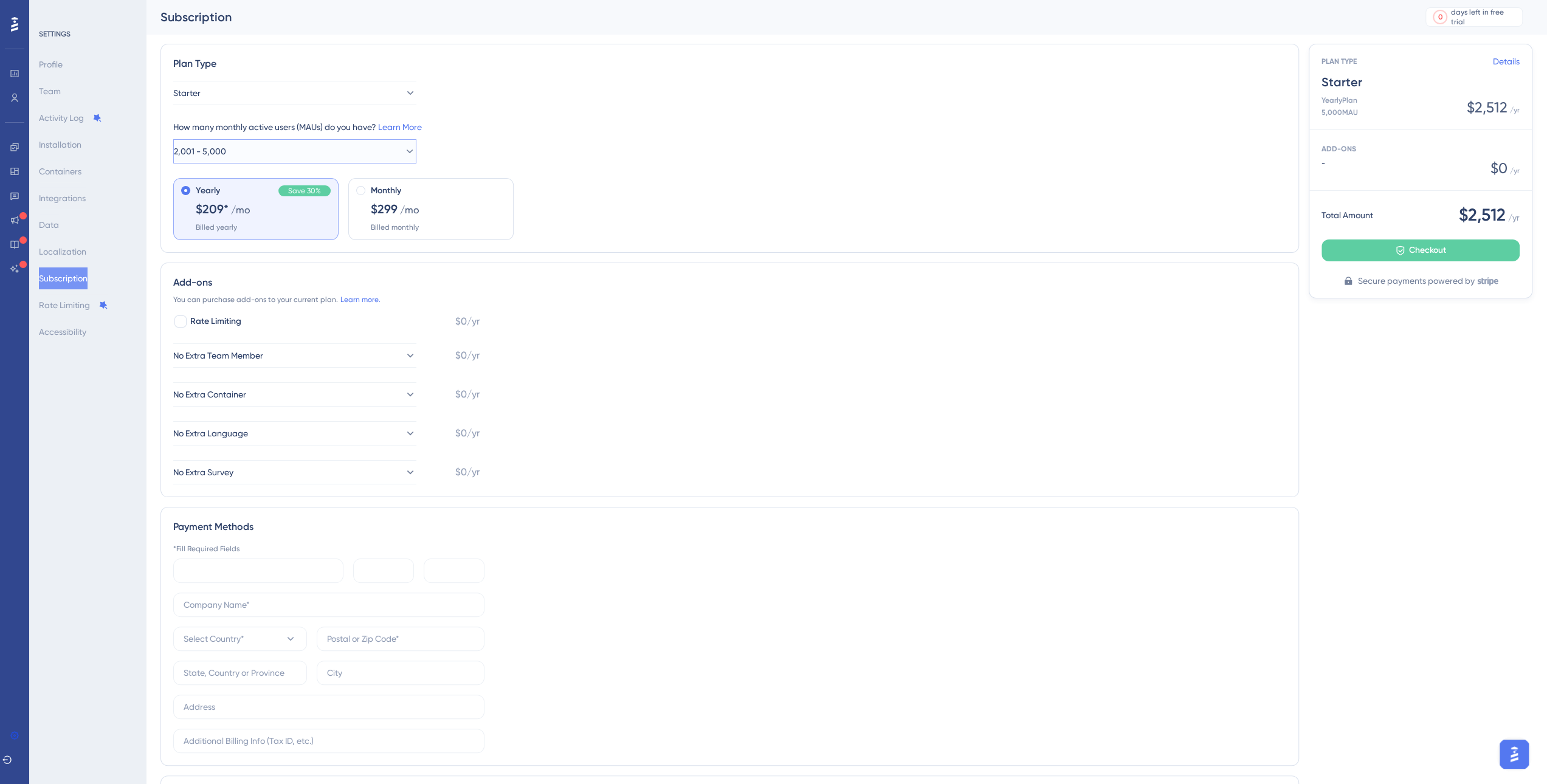
click at [226, 151] on span "2,001 - 5,000" at bounding box center [200, 151] width 52 height 15
click at [237, 287] on span "15,001 - 20,000" at bounding box center [211, 285] width 61 height 15
click at [1515, 57] on link "Details" at bounding box center [1506, 61] width 27 height 15
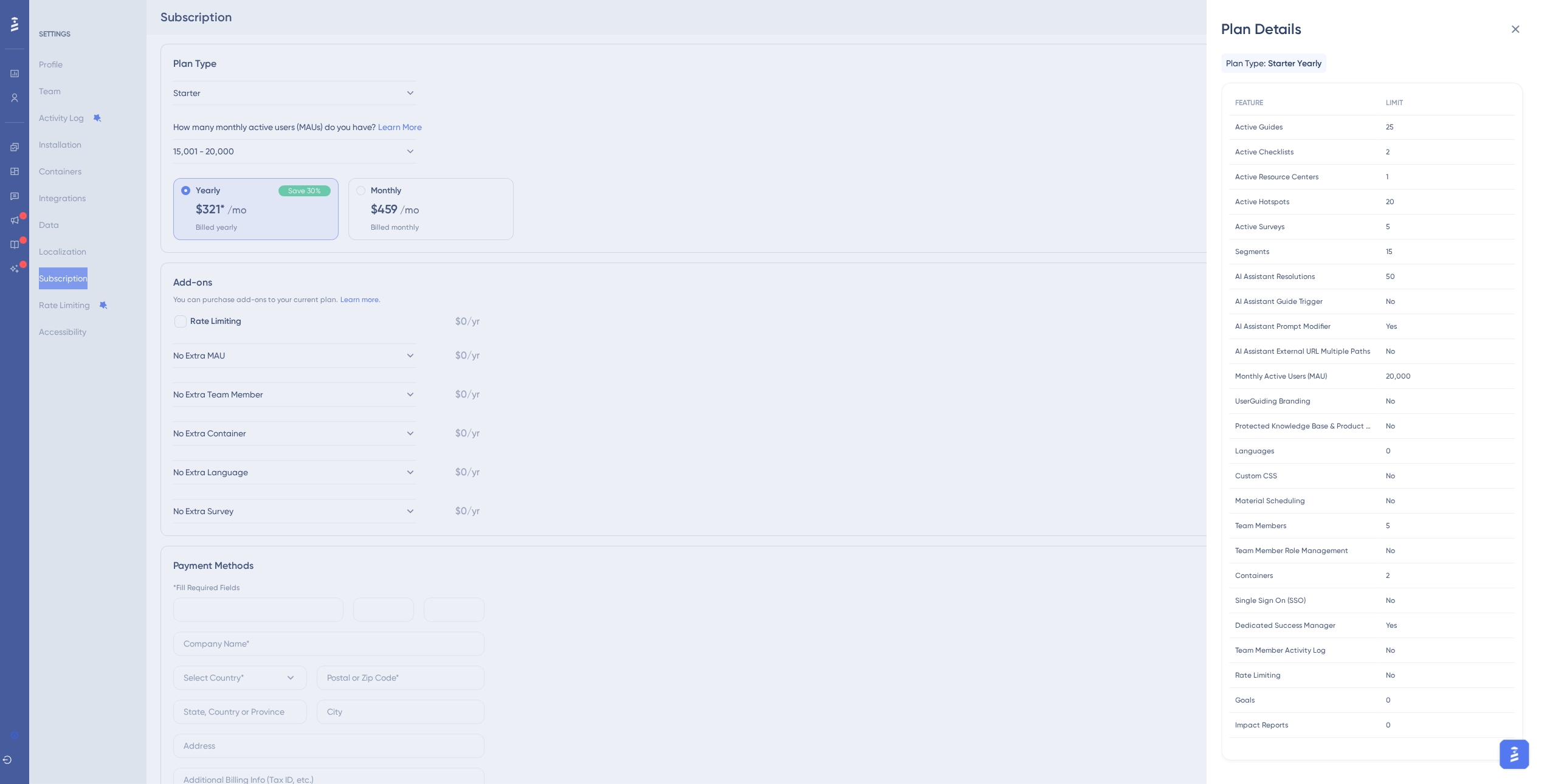
click at [1387, 127] on span "25" at bounding box center [1390, 127] width 8 height 10
click at [1386, 178] on span "1" at bounding box center [1387, 176] width 3 height 10
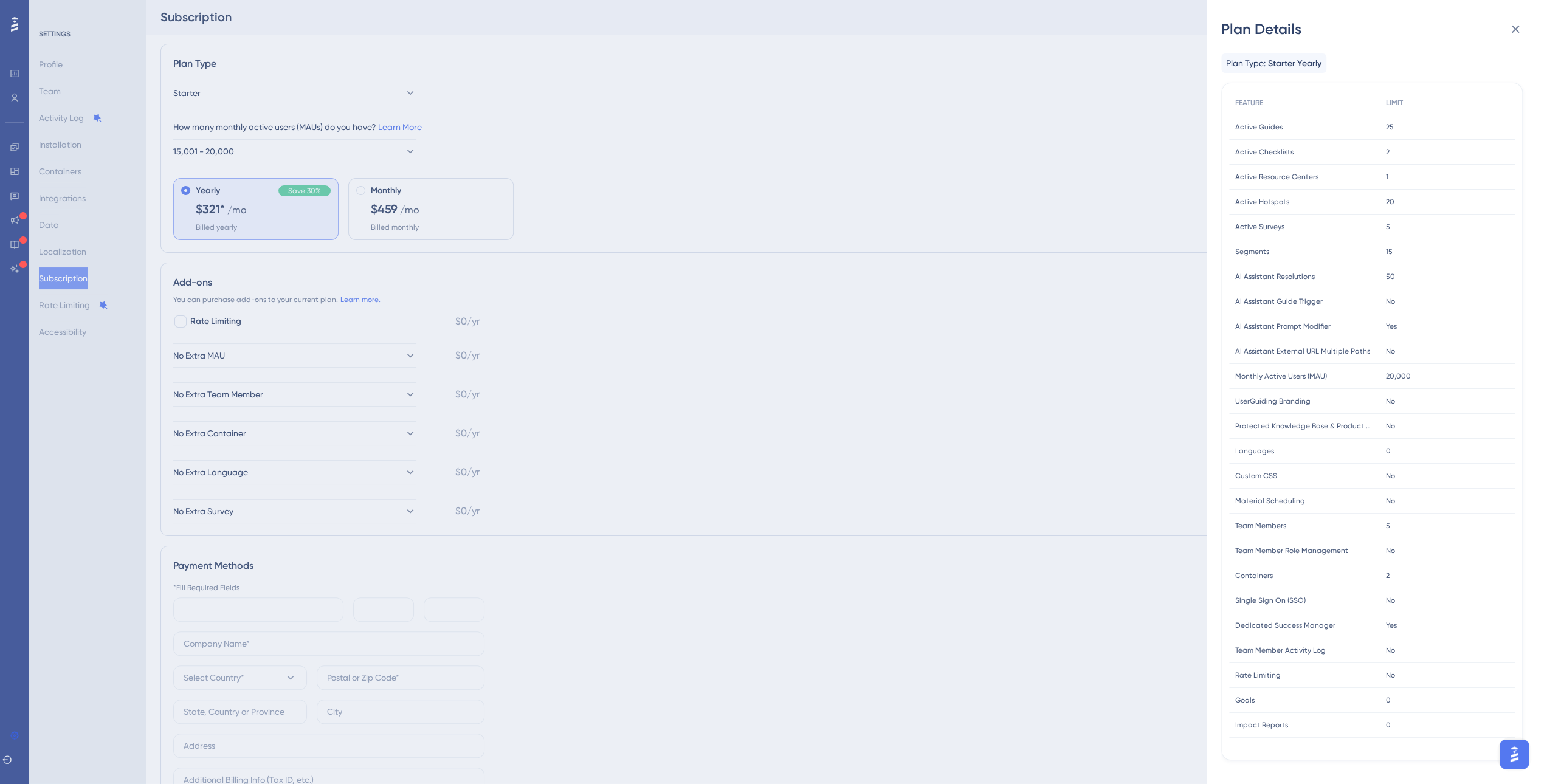
click at [1386, 203] on span "20" at bounding box center [1391, 201] width 9 height 10
click at [1386, 228] on span "5" at bounding box center [1388, 226] width 4 height 10
click at [1386, 252] on span "15" at bounding box center [1390, 251] width 7 height 10
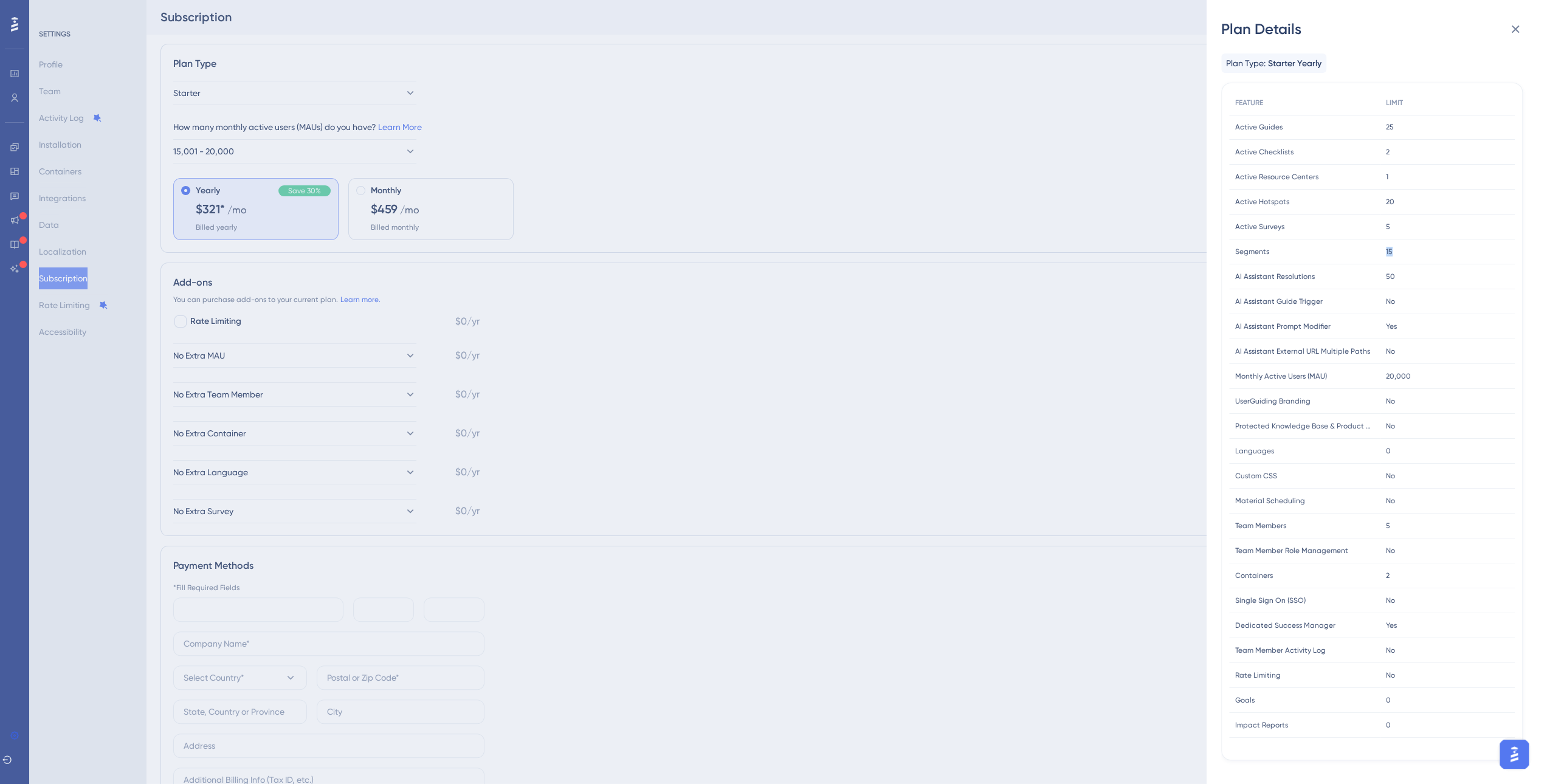
click at [1386, 252] on span "15" at bounding box center [1390, 251] width 7 height 10
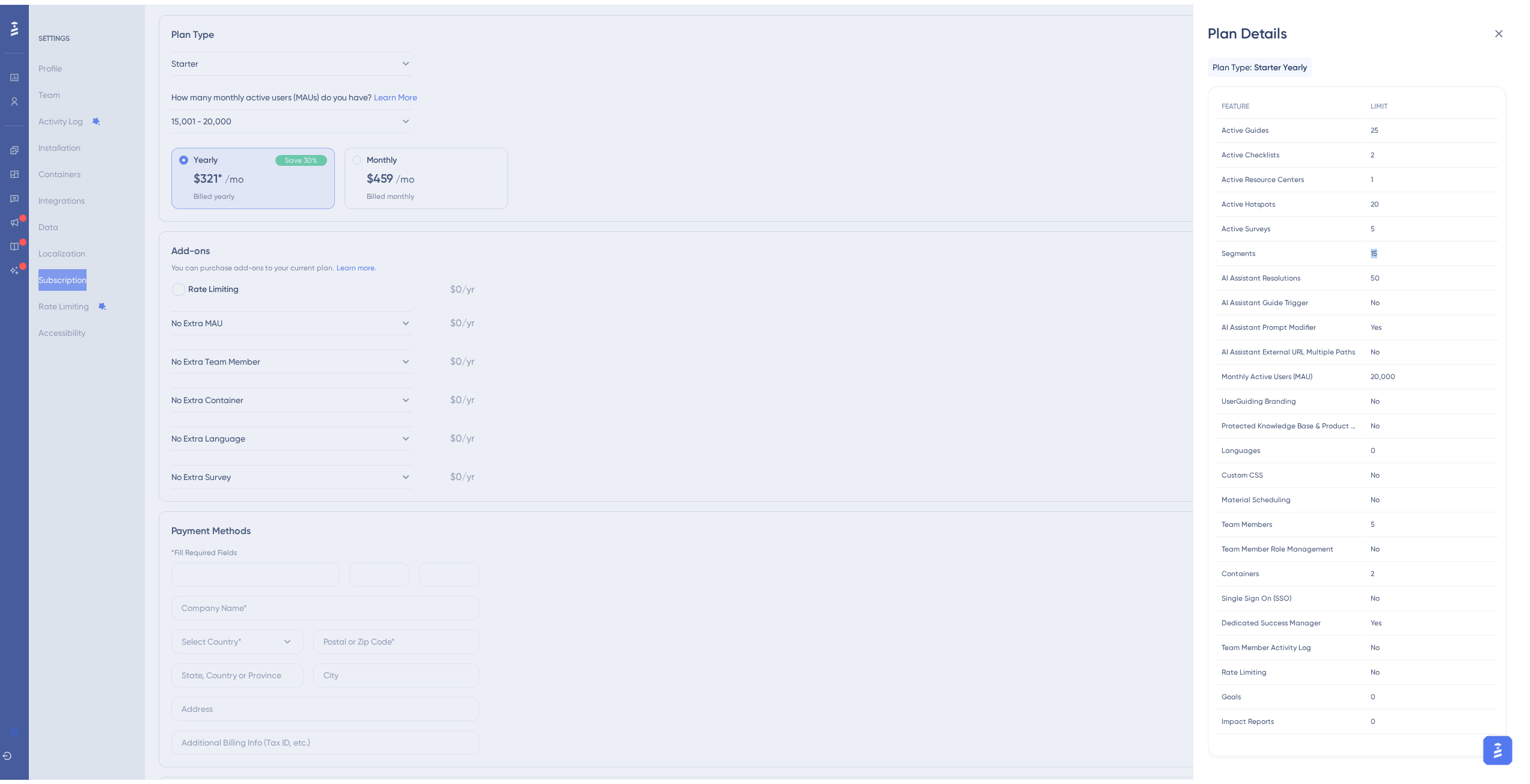
scroll to position [60, 0]
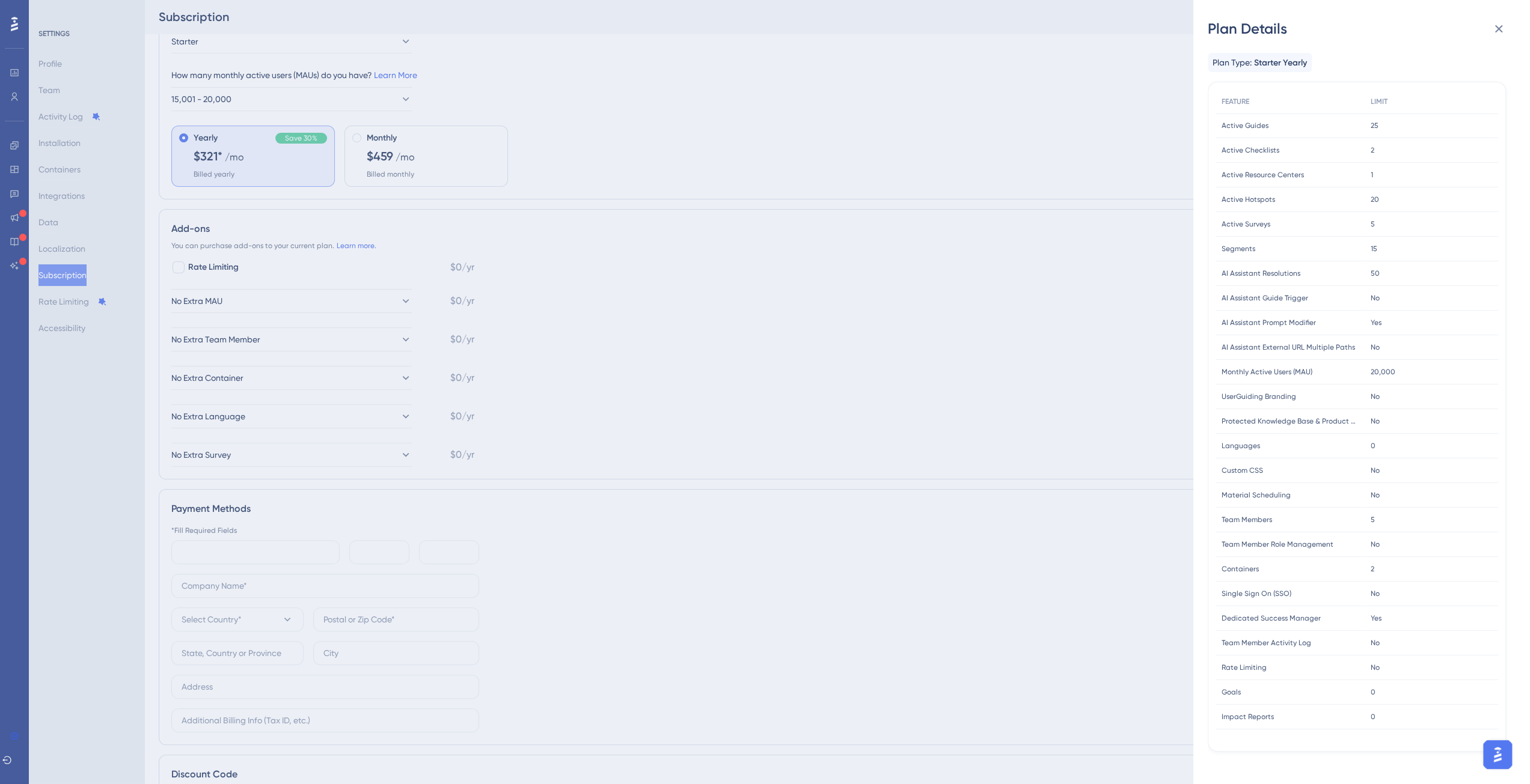
click at [1298, 645] on span "Team Member Activity Log" at bounding box center [1267, 642] width 90 height 9
click at [1235, 718] on span "Impact Reports" at bounding box center [1247, 717] width 53 height 9
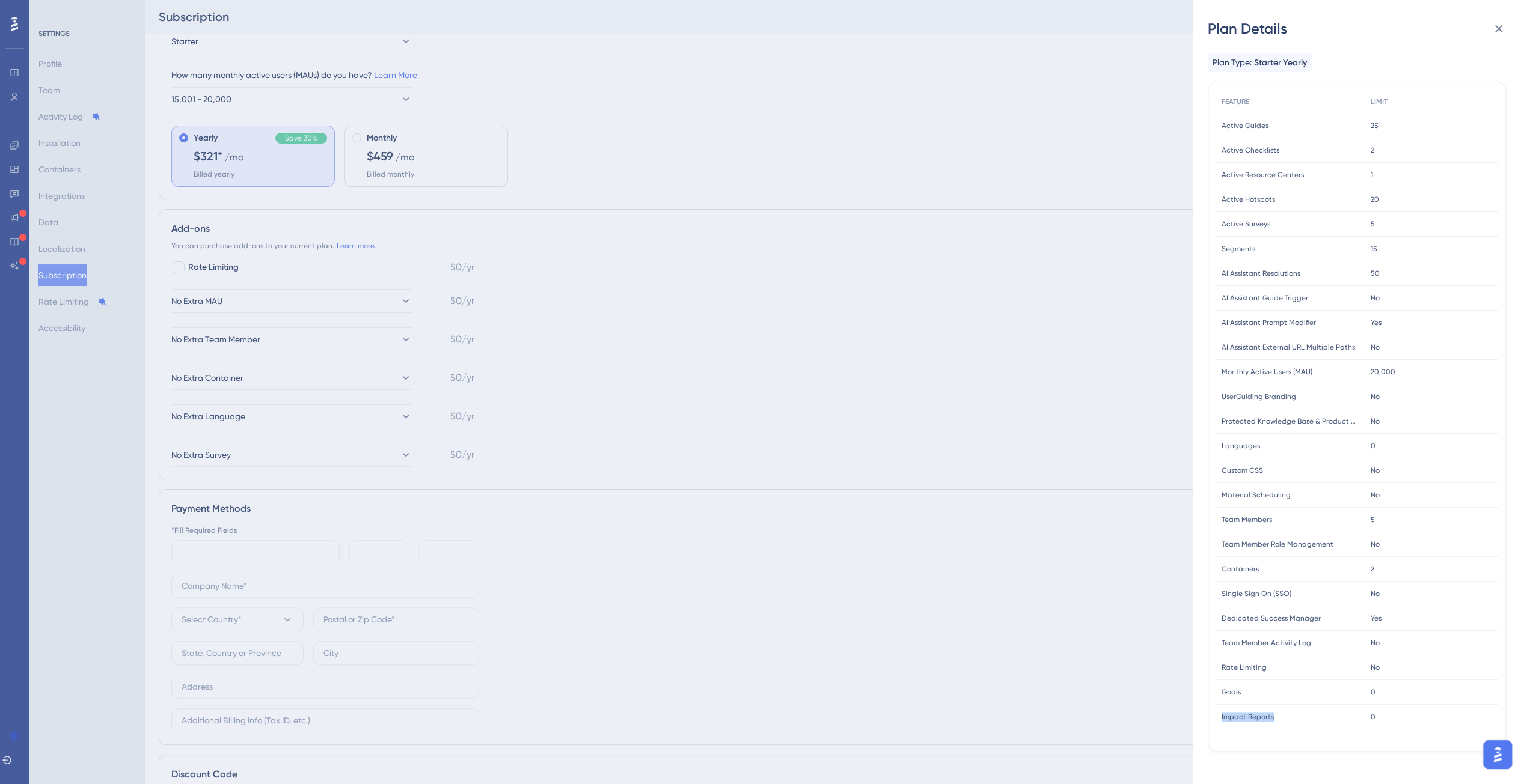
click at [1235, 718] on span "Impact Reports" at bounding box center [1247, 717] width 53 height 9
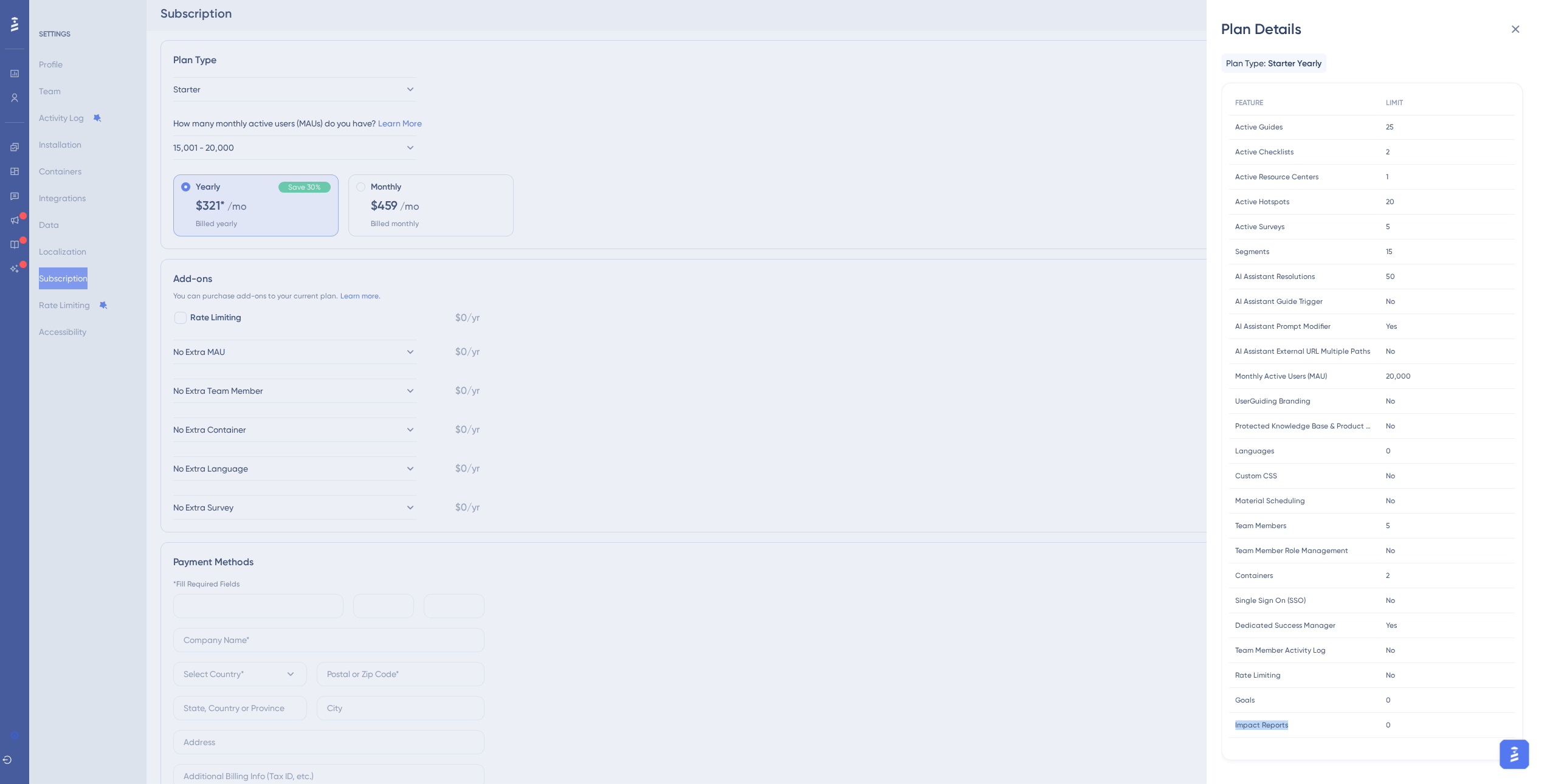
scroll to position [0, 0]
click at [1288, 59] on span "Starter Yearly" at bounding box center [1295, 64] width 53 height 15
click at [232, 150] on div "Plan Details Plan Type: Starter Yearly FEATURE LIMIT Active Guides Active Guide…" at bounding box center [773, 392] width 1547 height 784
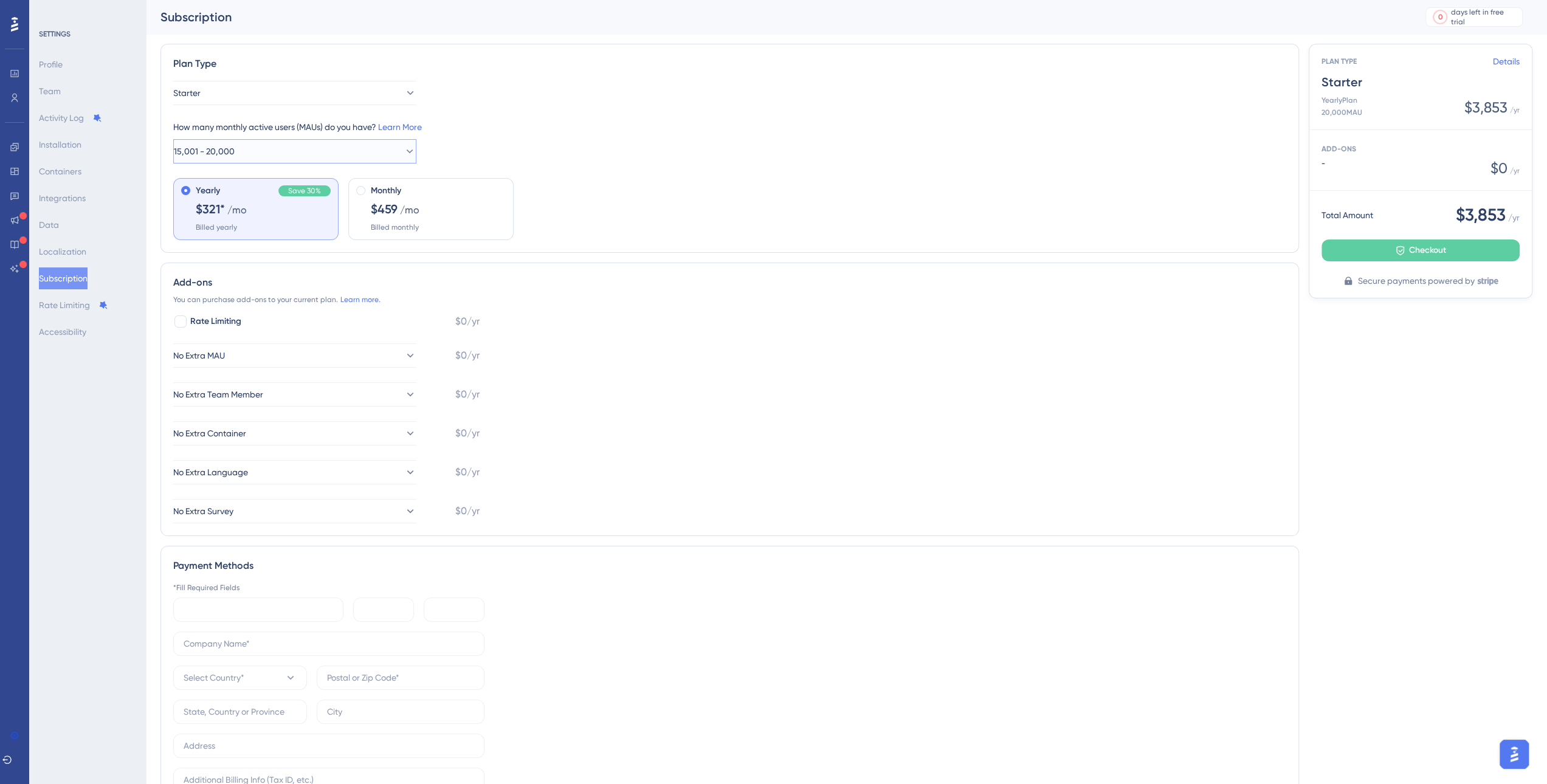
click at [303, 155] on button "15,001 - 20,000" at bounding box center [294, 151] width 243 height 24
click at [311, 207] on div "2,001 - 5,000 2,001 - 5,000" at bounding box center [294, 213] width 227 height 24
click at [292, 221] on div "Yearly Save 30% $209* /mo Billed yearly" at bounding box center [263, 208] width 135 height 49
click at [311, 156] on button "2,001 - 5,000" at bounding box center [294, 151] width 243 height 24
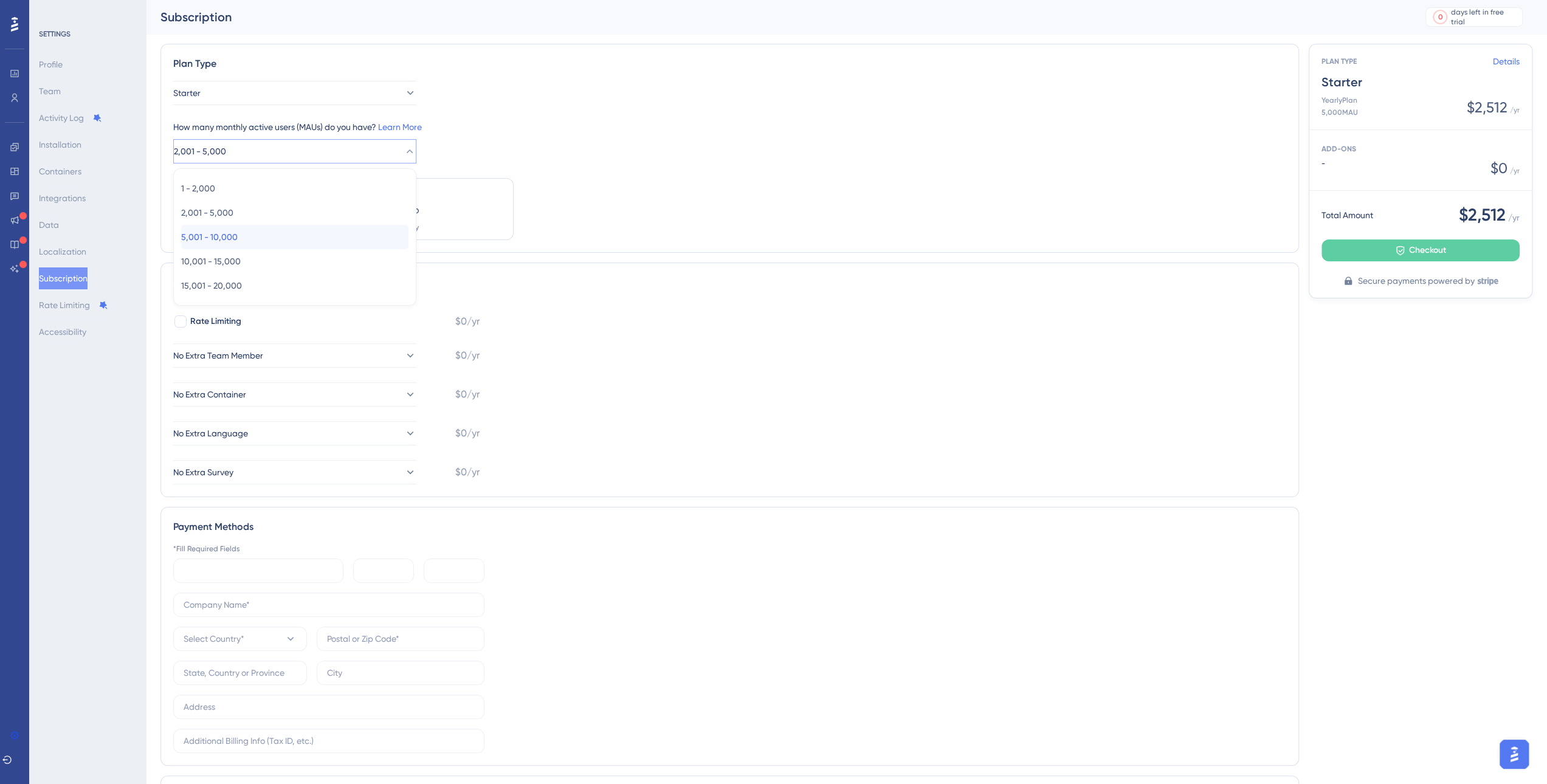
click at [285, 244] on div "5,001 - 10,000 5,001 - 10,000" at bounding box center [294, 237] width 227 height 24
click at [375, 211] on span "$349" at bounding box center [384, 209] width 27 height 17
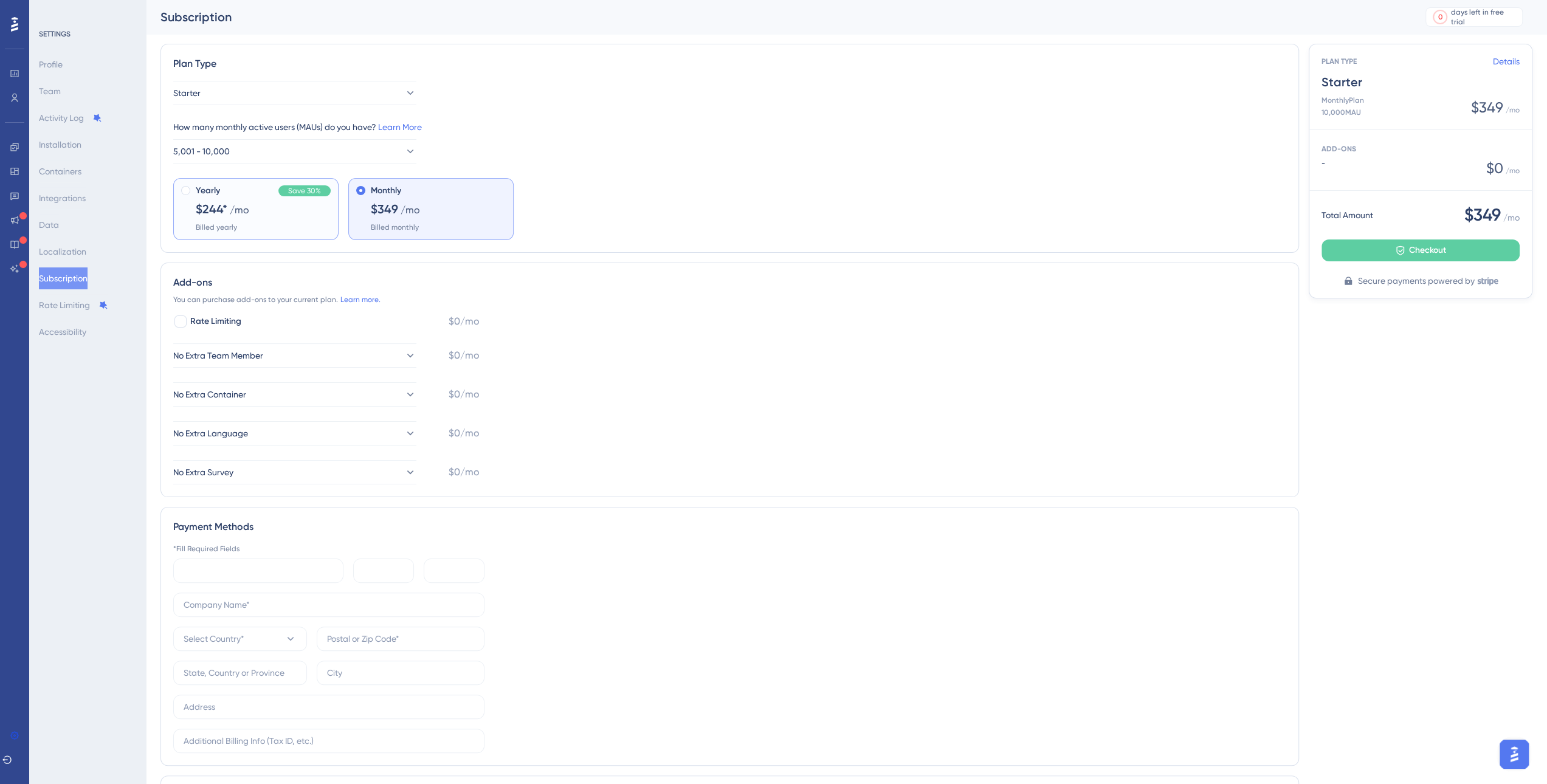
click at [306, 222] on div "Yearly Save 30% $244* /mo Billed yearly" at bounding box center [263, 208] width 135 height 49
click at [341, 159] on button "5,001 - 10,000" at bounding box center [294, 151] width 243 height 24
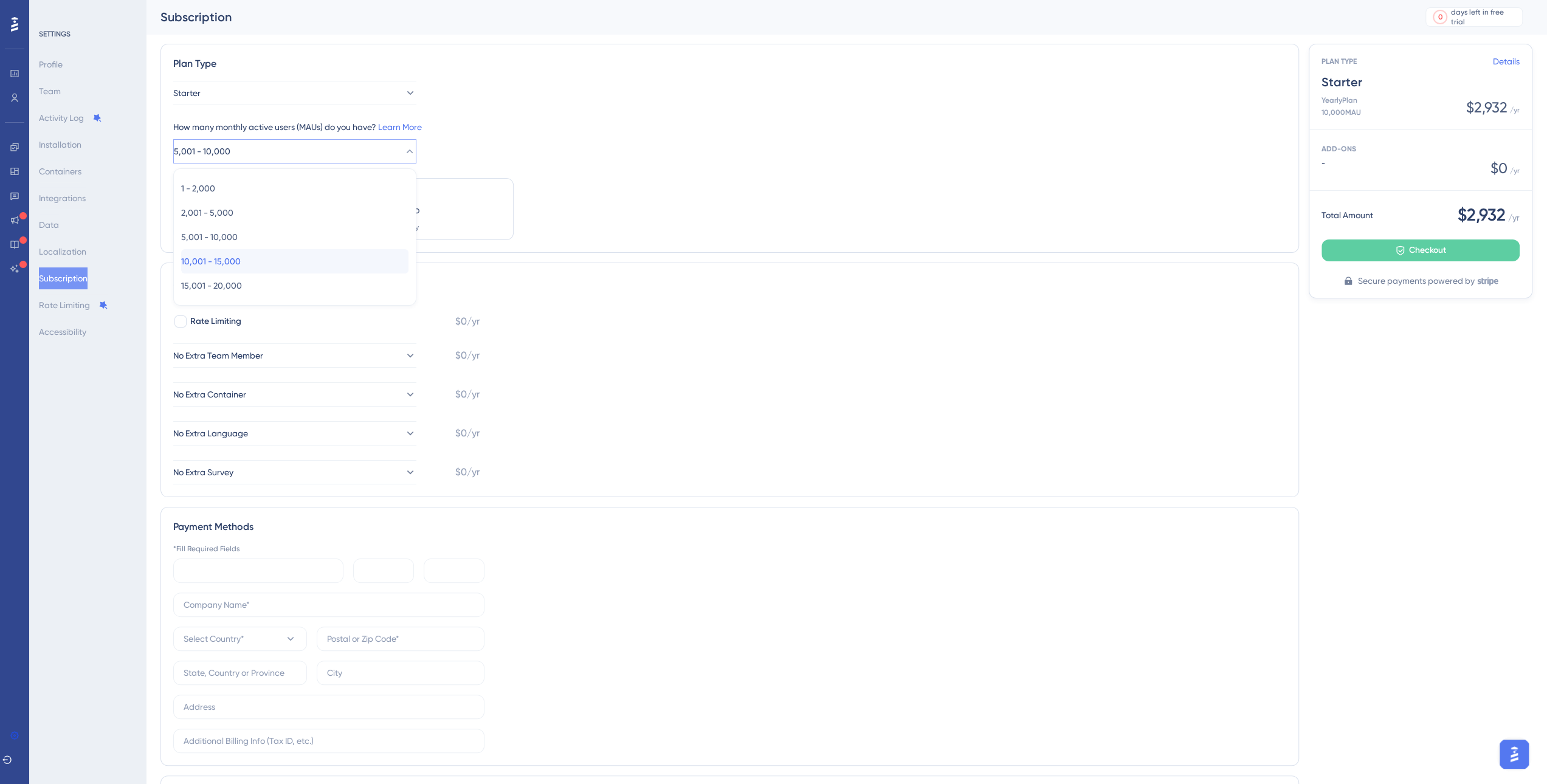
click at [290, 255] on div "10,001 - 15,000 10,001 - 15,000" at bounding box center [294, 261] width 227 height 24
click at [1499, 58] on link "Details" at bounding box center [1506, 61] width 27 height 15
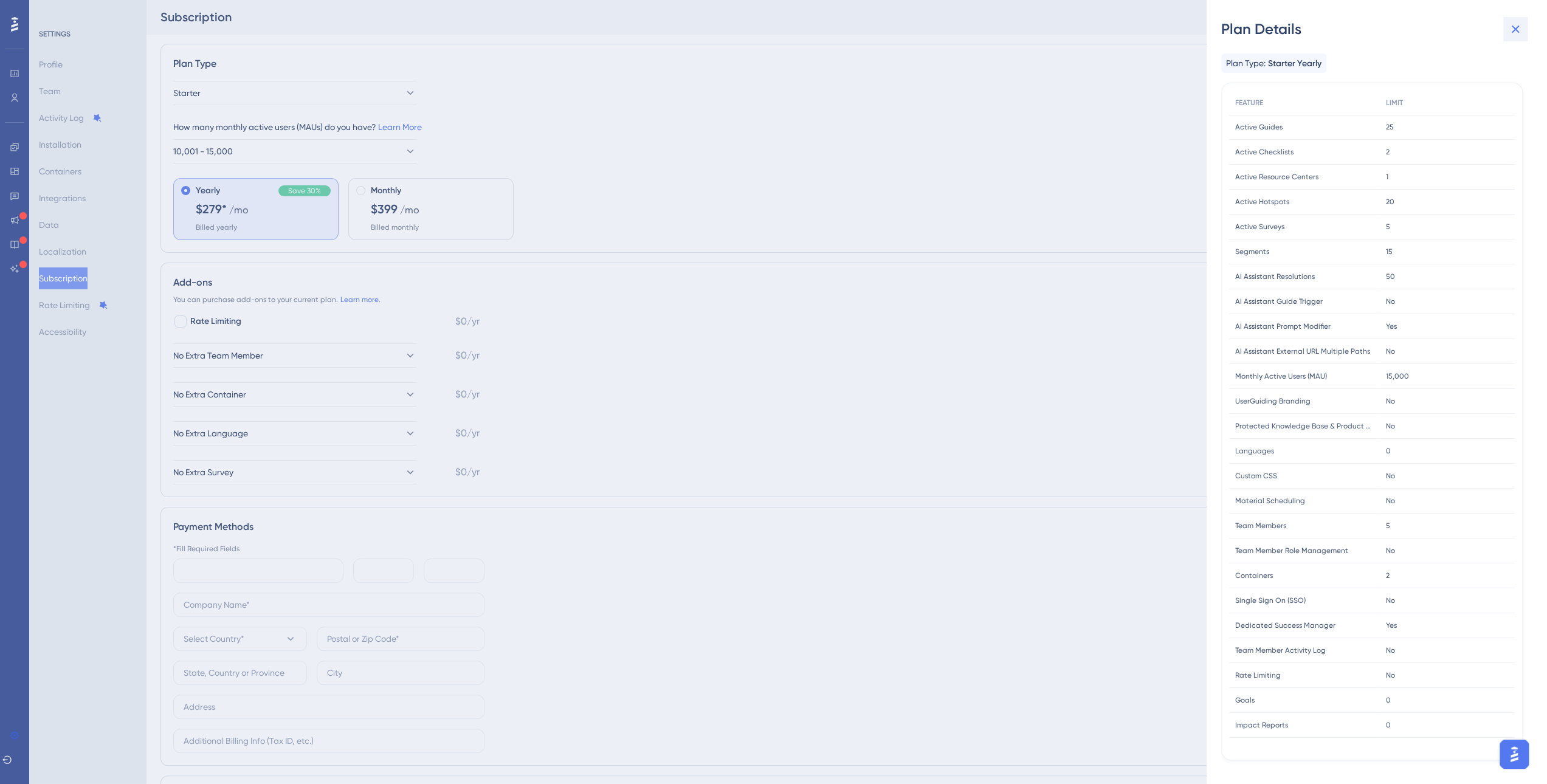
click at [1517, 33] on icon at bounding box center [1516, 29] width 15 height 15
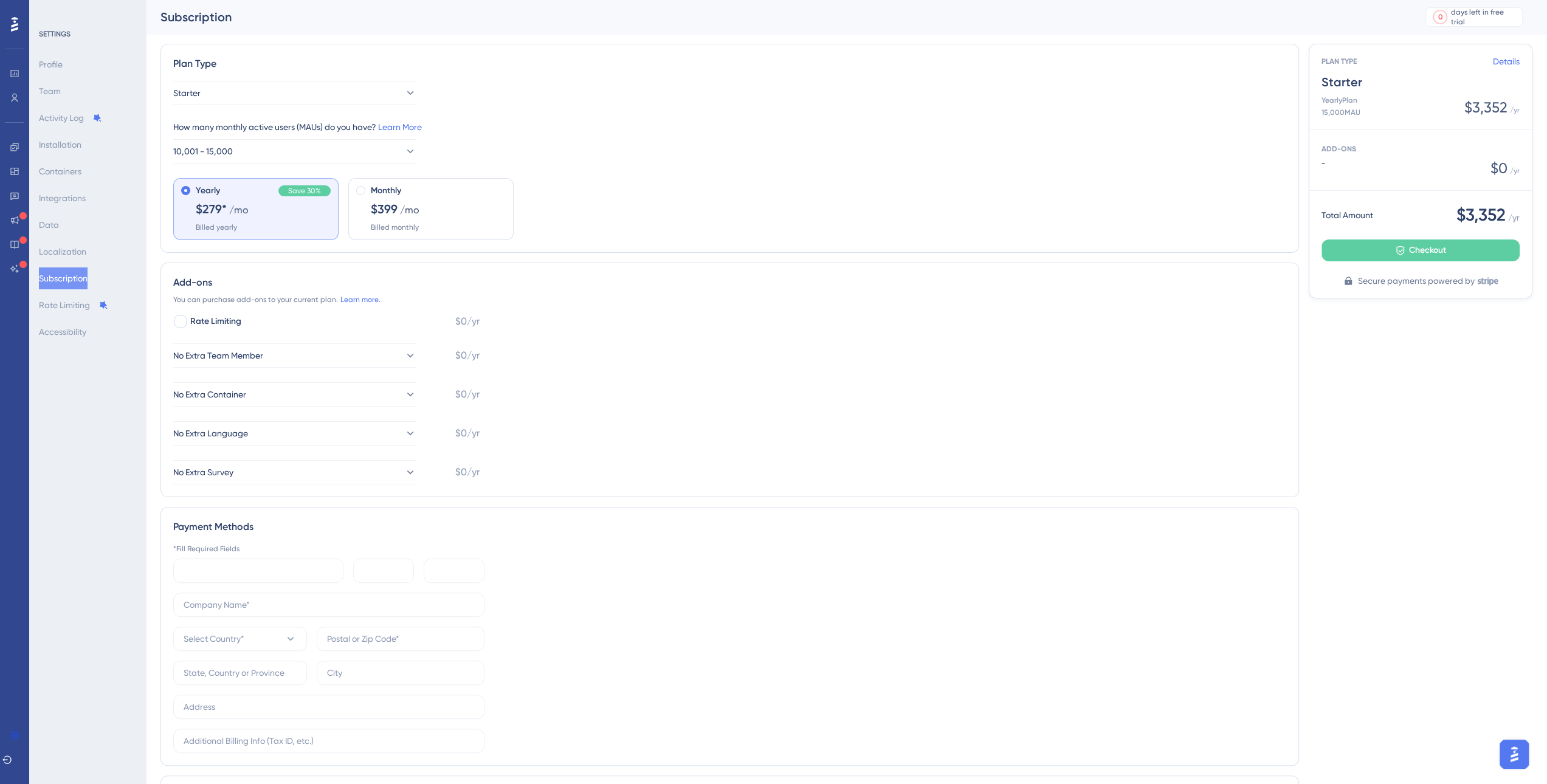
click at [293, 207] on div "Yearly Save 30% $279* /mo Billed yearly" at bounding box center [263, 208] width 135 height 49
click at [342, 153] on button "10,001 - 15,000" at bounding box center [294, 151] width 243 height 24
click at [305, 267] on div "10,001 - 15,000 10,001 - 15,000" at bounding box center [294, 261] width 227 height 24
